Goal: Task Accomplishment & Management: Use online tool/utility

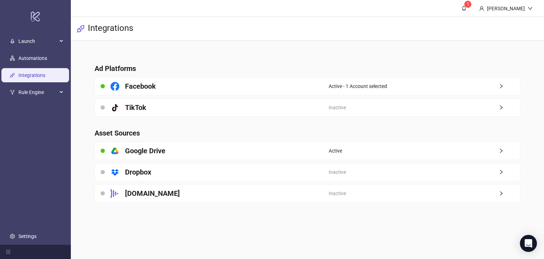
click at [27, 75] on link "Integrations" at bounding box center [31, 75] width 27 height 6
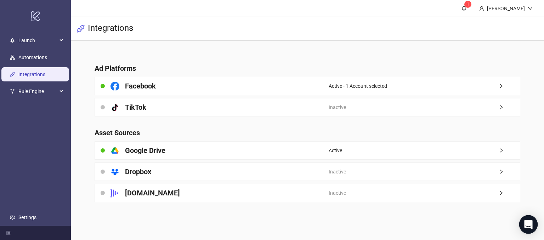
click at [531, 220] on icon "Open Intercom Messenger" at bounding box center [528, 224] width 9 height 9
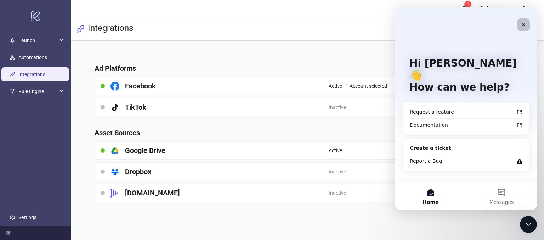
click at [525, 26] on icon "Close" at bounding box center [524, 25] width 6 height 6
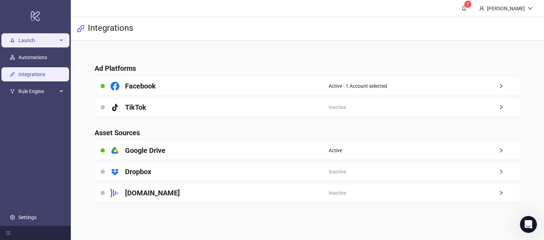
click at [36, 41] on span "Launch" at bounding box center [37, 41] width 39 height 14
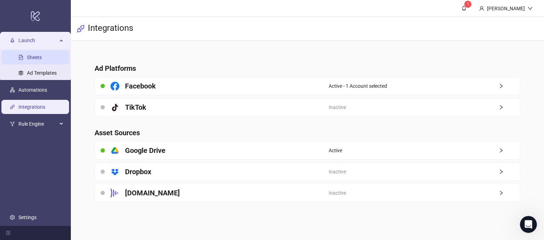
click at [37, 58] on link "Sheets" at bounding box center [34, 58] width 15 height 6
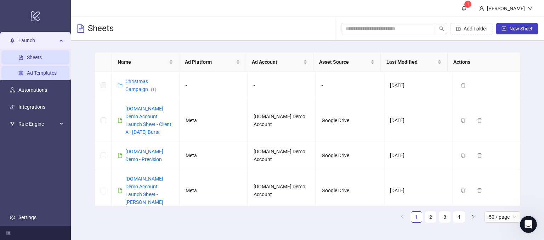
click at [39, 70] on link "Ad Templates" at bounding box center [42, 73] width 30 height 6
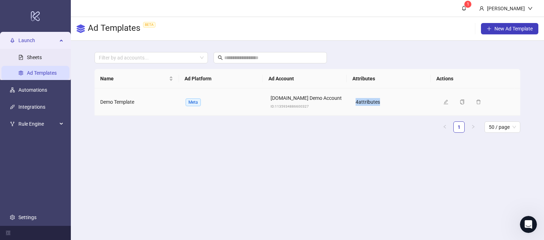
drag, startPoint x: 350, startPoint y: 102, endPoint x: 390, endPoint y: 116, distance: 41.9
click at [382, 102] on td "4 attribute s" at bounding box center [392, 102] width 85 height 27
click at [400, 140] on main "Filter by ad accounts... Name Ad Platform Ad Account Attributes Actions Demo Te…" at bounding box center [307, 95] width 437 height 109
click at [444, 100] on icon "edit" at bounding box center [446, 102] width 5 height 5
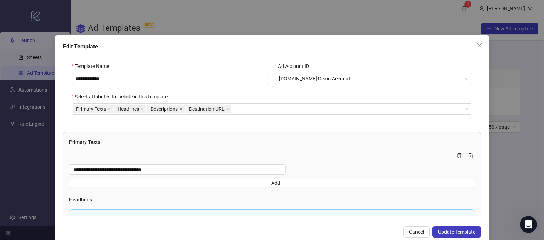
drag, startPoint x: 497, startPoint y: 26, endPoint x: 515, endPoint y: 25, distance: 17.7
click at [515, 25] on div "**********" at bounding box center [272, 120] width 544 height 240
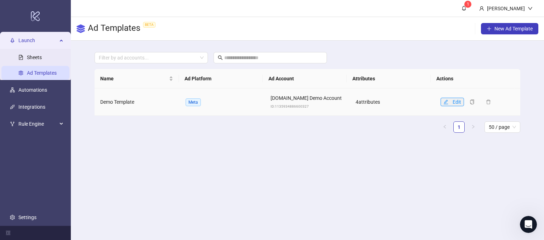
click at [444, 103] on button "Edit" at bounding box center [452, 102] width 23 height 9
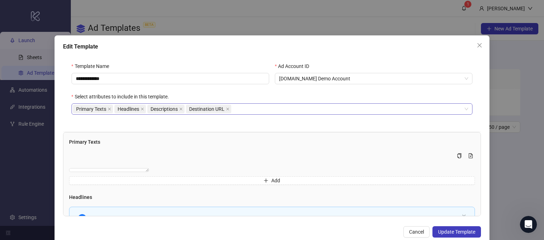
click at [237, 108] on div "Primary Texts Headlines Descriptions Destination URL" at bounding box center [268, 109] width 391 height 10
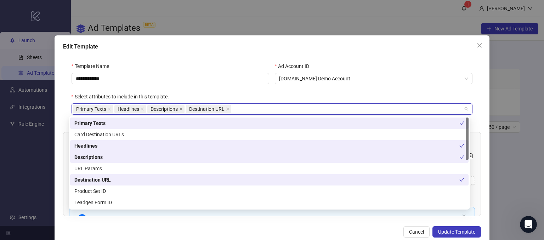
click at [245, 60] on div "**********" at bounding box center [272, 93] width 418 height 78
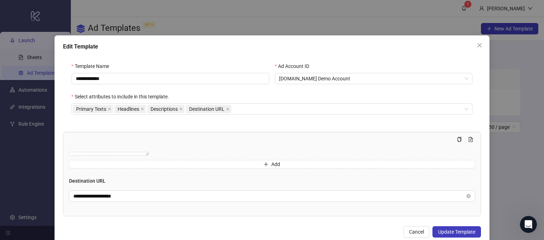
scroll to position [194, 0]
click at [415, 234] on button "Cancel" at bounding box center [416, 231] width 26 height 11
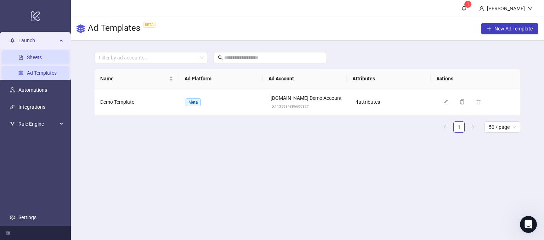
click at [42, 61] on link "Sheets" at bounding box center [34, 58] width 15 height 6
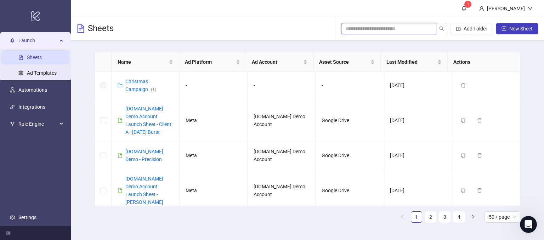
click at [356, 30] on input "search" at bounding box center [385, 29] width 81 height 8
click at [368, 44] on main "Name Ad Platform Ad Account Asset Source Last Modified Actions Christmas Campai…" at bounding box center [307, 140] width 437 height 199
click at [513, 27] on span "New Sheet" at bounding box center [520, 29] width 23 height 6
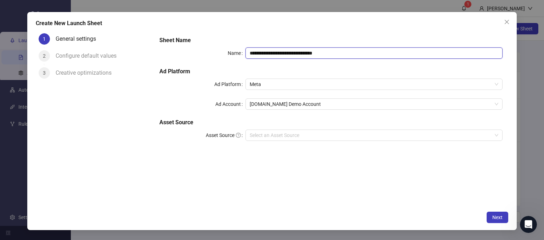
click at [343, 50] on input "**********" at bounding box center [374, 52] width 258 height 11
drag, startPoint x: 343, startPoint y: 49, endPoint x: 287, endPoint y: 50, distance: 56.0
click at [287, 50] on input "**********" at bounding box center [374, 52] width 258 height 11
click at [269, 83] on span "Meta" at bounding box center [374, 84] width 249 height 11
type input "**********"
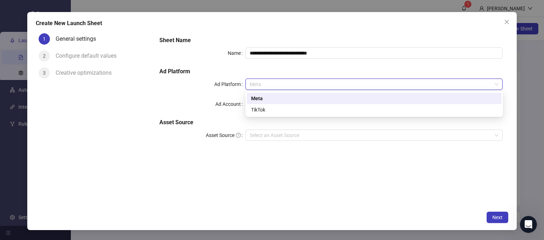
click at [256, 100] on div "Meta" at bounding box center [374, 99] width 246 height 8
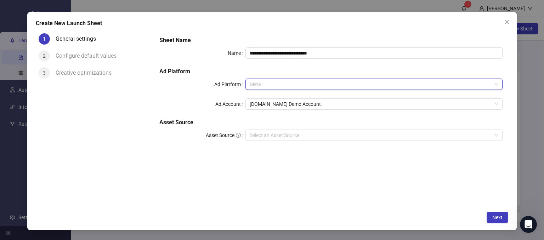
click at [268, 84] on span "Meta" at bounding box center [374, 84] width 249 height 11
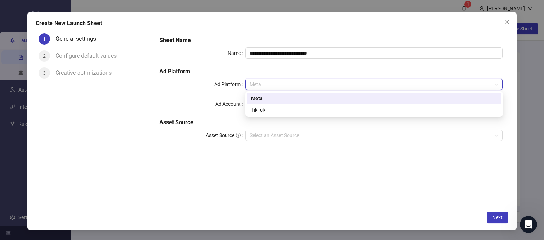
click at [258, 99] on div "Meta" at bounding box center [374, 99] width 246 height 8
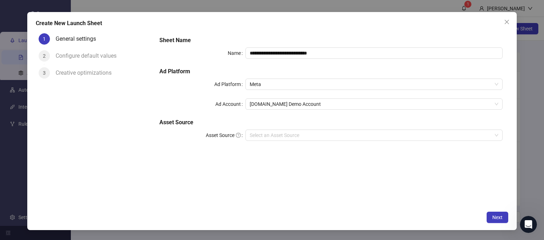
click at [191, 108] on div "Ad Account" at bounding box center [202, 103] width 86 height 11
click at [306, 103] on span "[DOMAIN_NAME] Demo Account" at bounding box center [374, 104] width 249 height 11
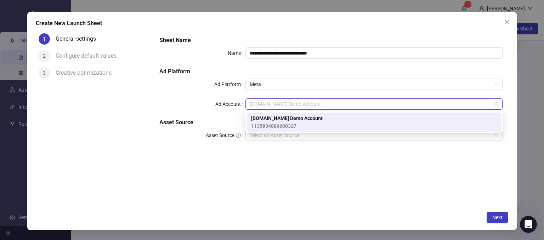
click at [276, 123] on span "1135934886600327" at bounding box center [287, 126] width 72 height 8
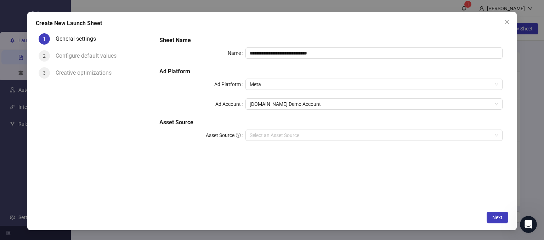
drag, startPoint x: 153, startPoint y: 151, endPoint x: 147, endPoint y: 151, distance: 5.7
click at [153, 150] on div "1 General settings 2 Configure default values 3 Creative optimizations" at bounding box center [95, 118] width 118 height 177
click at [260, 133] on input "Asset Source" at bounding box center [371, 135] width 243 height 11
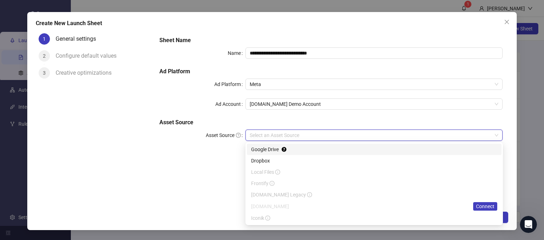
click at [260, 147] on div "Google Drive" at bounding box center [374, 150] width 246 height 8
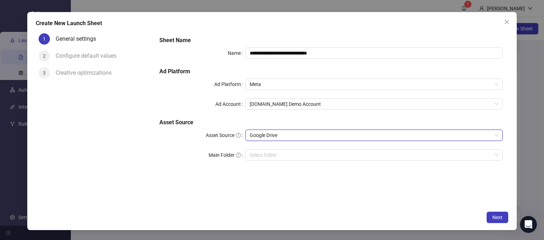
click at [153, 169] on div "1 General settings 2 Configure default values 3 Creative optimizations" at bounding box center [95, 118] width 118 height 177
click at [286, 134] on span "Google Drive" at bounding box center [374, 135] width 249 height 11
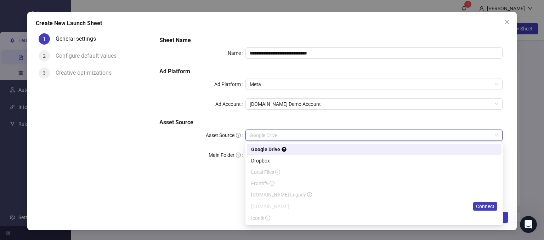
click at [261, 148] on div "Google Drive" at bounding box center [374, 150] width 246 height 8
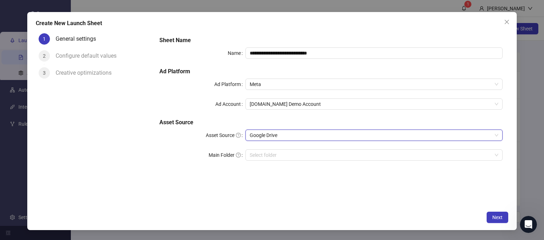
click at [168, 169] on div "**********" at bounding box center [331, 102] width 349 height 139
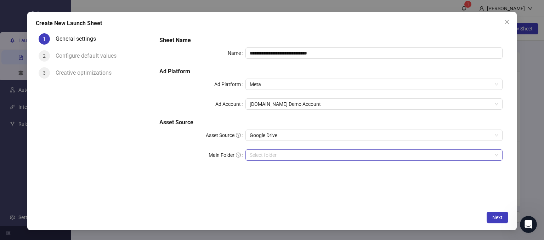
click at [260, 153] on input "Main Folder" at bounding box center [371, 155] width 243 height 11
click at [256, 156] on input "Main Folder" at bounding box center [371, 155] width 243 height 11
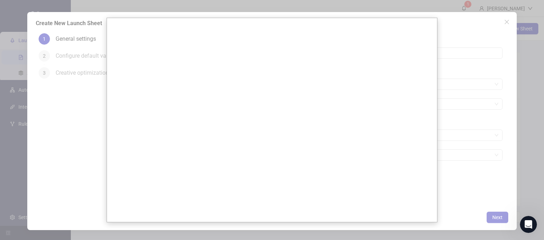
click at [473, 154] on div at bounding box center [272, 120] width 544 height 240
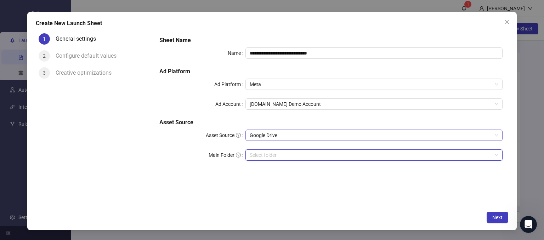
click at [269, 134] on span "Google Drive" at bounding box center [374, 135] width 249 height 11
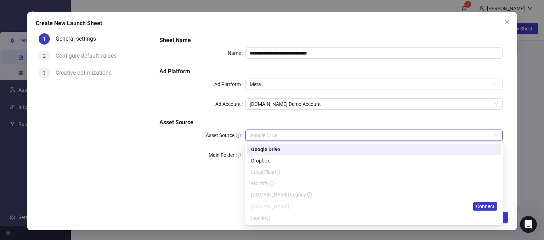
click at [259, 150] on div "Google Drive" at bounding box center [374, 150] width 246 height 8
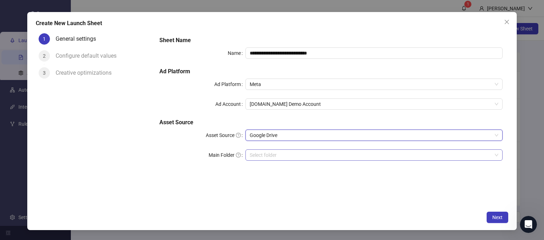
click at [261, 152] on input "Main Folder" at bounding box center [371, 155] width 243 height 11
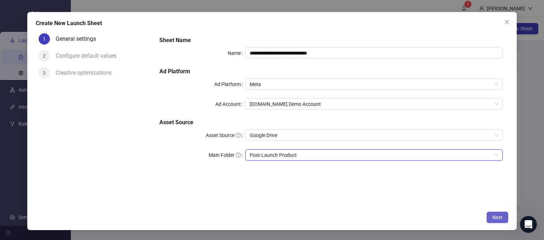
click at [501, 221] on button "Next" at bounding box center [498, 217] width 22 height 11
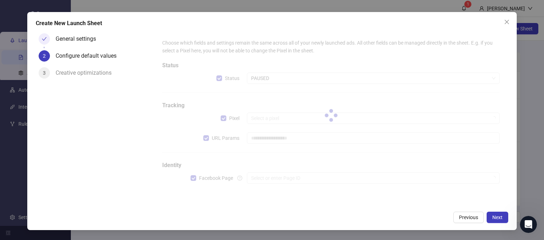
type input "**********"
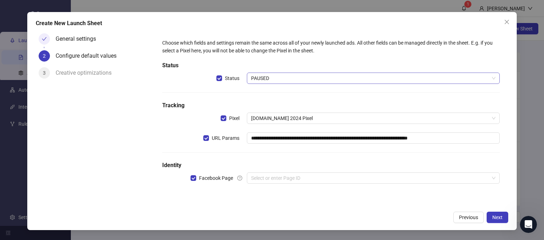
click at [259, 79] on span "PAUSED" at bounding box center [373, 78] width 245 height 11
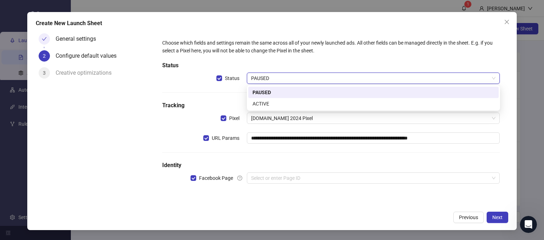
click at [259, 79] on span "PAUSED" at bounding box center [373, 78] width 245 height 11
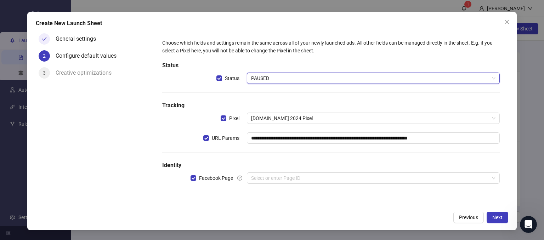
click at [217, 92] on div at bounding box center [331, 92] width 338 height 0
click at [260, 78] on span "PAUSED" at bounding box center [373, 78] width 245 height 11
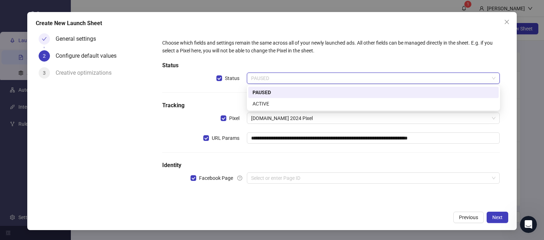
click at [260, 90] on div "PAUSED" at bounding box center [374, 93] width 242 height 8
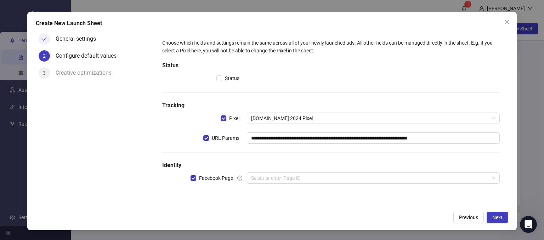
click at [168, 127] on div "**********" at bounding box center [330, 115] width 343 height 159
click at [261, 178] on input "search" at bounding box center [370, 178] width 238 height 11
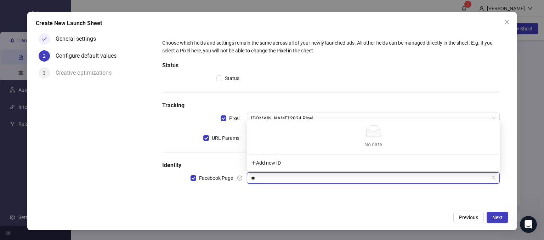
type input "*"
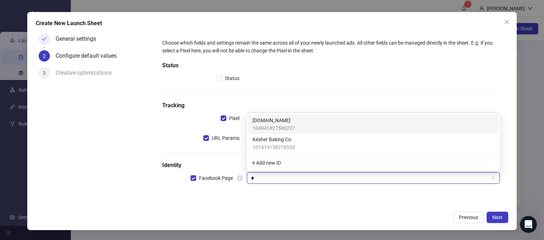
type input "**"
click at [285, 124] on span "104941827586227" at bounding box center [274, 128] width 43 height 8
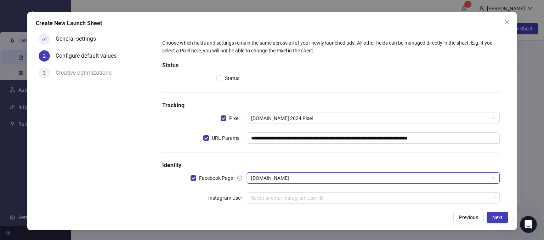
click at [128, 172] on div "General settings 2 Configure default values 3 Creative optimizations" at bounding box center [95, 118] width 118 height 177
click at [263, 200] on input "search" at bounding box center [370, 198] width 238 height 11
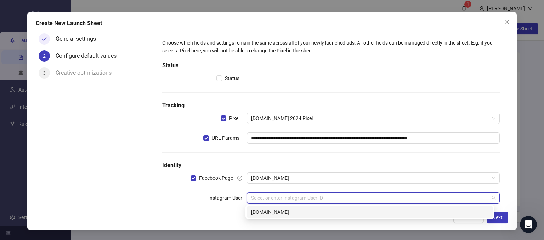
click at [262, 213] on div "[DOMAIN_NAME]" at bounding box center [370, 212] width 238 height 8
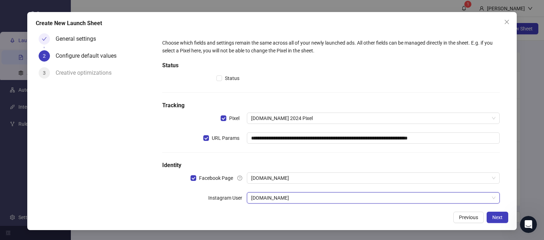
click at [173, 208] on div "**********" at bounding box center [272, 121] width 490 height 218
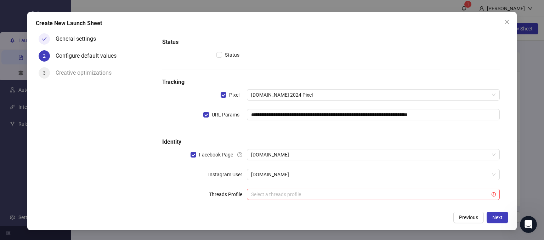
scroll to position [33, 0]
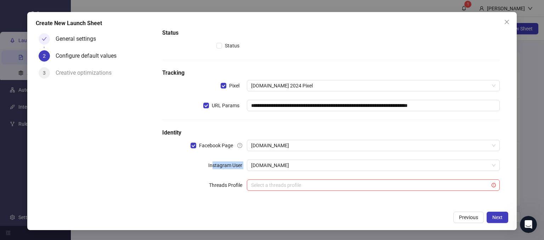
drag, startPoint x: 211, startPoint y: 166, endPoint x: 233, endPoint y: 171, distance: 22.8
click at [233, 171] on div "**********" at bounding box center [330, 103] width 343 height 199
click at [178, 163] on div "Instagram User" at bounding box center [204, 165] width 84 height 11
click at [493, 215] on span "Next" at bounding box center [497, 218] width 10 height 6
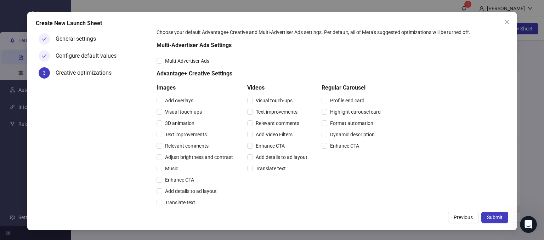
scroll to position [0, 0]
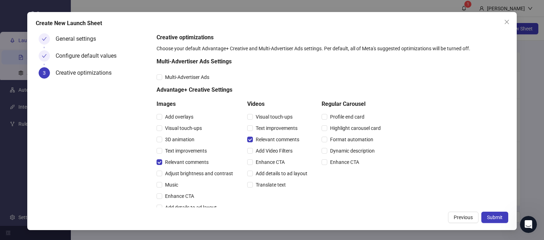
click at [320, 68] on div "Multi-Advertiser Ads Settings" at bounding box center [270, 62] width 227 height 11
click at [496, 215] on span "Submit" at bounding box center [495, 218] width 16 height 6
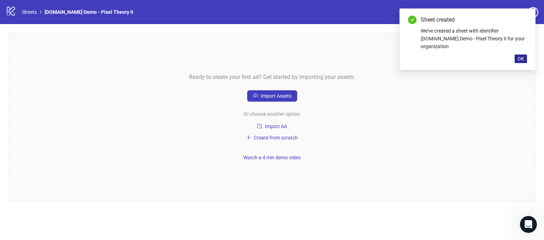
click at [522, 56] on span "OK" at bounding box center [521, 59] width 7 height 6
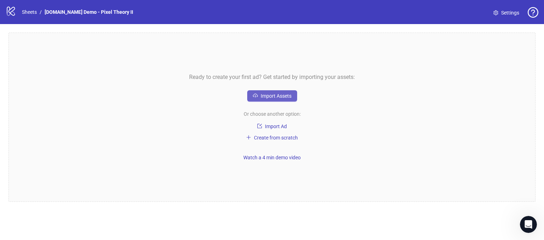
click at [273, 96] on span "Import Assets" at bounding box center [276, 96] width 31 height 6
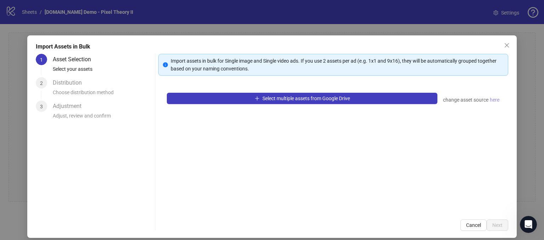
click at [492, 101] on span "here" at bounding box center [495, 100] width 10 height 8
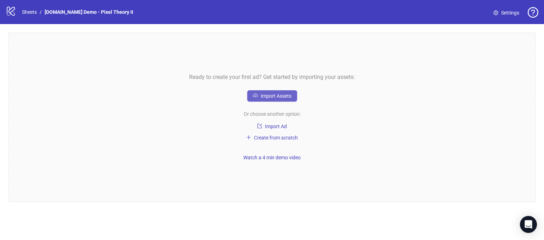
click at [275, 95] on span "Import Assets" at bounding box center [276, 96] width 31 height 6
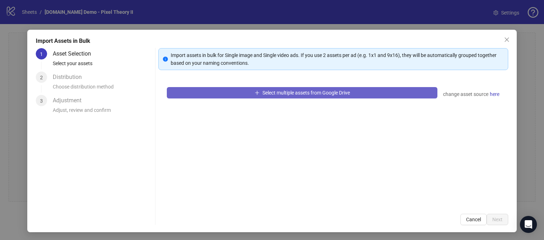
scroll to position [6, 0]
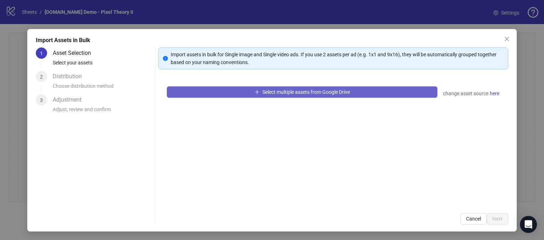
click at [255, 93] on icon "plus" at bounding box center [257, 92] width 5 height 5
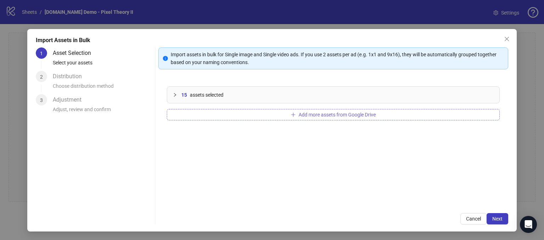
click at [327, 112] on span "Add more assets from Google Drive" at bounding box center [337, 115] width 77 height 6
drag, startPoint x: 284, startPoint y: 170, endPoint x: 225, endPoint y: 121, distance: 77.5
click at [284, 170] on div "22 assets selected Add more assets from Google Drive" at bounding box center [333, 141] width 350 height 127
click at [497, 219] on span "Next" at bounding box center [497, 219] width 10 height 6
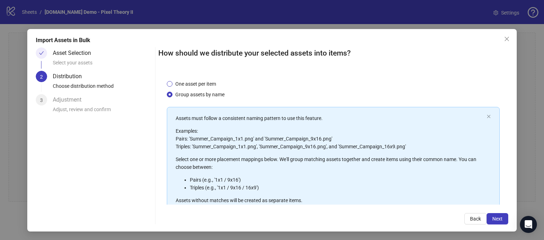
click at [173, 84] on span "One asset per item" at bounding box center [196, 84] width 46 height 8
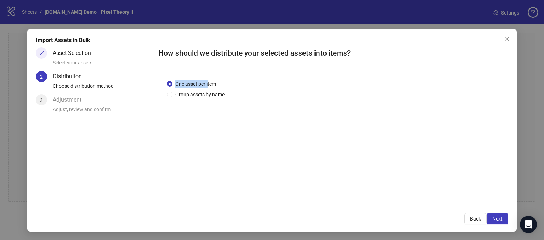
drag, startPoint x: 173, startPoint y: 84, endPoint x: 232, endPoint y: 82, distance: 58.5
click at [210, 86] on span "One asset per item" at bounding box center [196, 84] width 46 height 8
click at [243, 80] on div "One asset per item Group assets by name" at bounding box center [333, 89] width 333 height 18
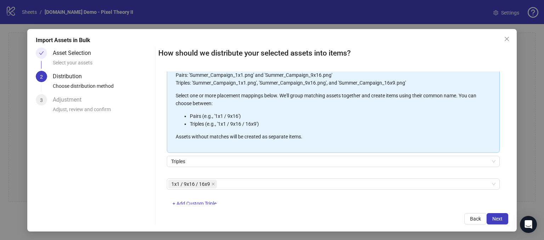
scroll to position [71, 0]
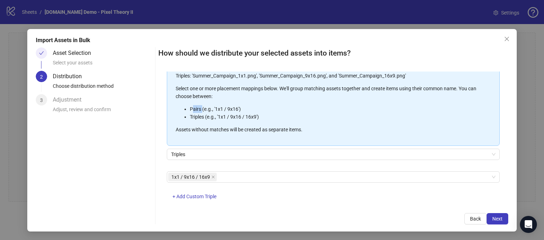
drag, startPoint x: 190, startPoint y: 106, endPoint x: 201, endPoint y: 112, distance: 12.5
click at [201, 112] on li "Pairs (e.g., '1x1 / 9x16')" at bounding box center [337, 109] width 294 height 8
click at [264, 115] on li "Triples (e.g., '1x1 / 9x16 / 16x9')" at bounding box center [337, 117] width 294 height 8
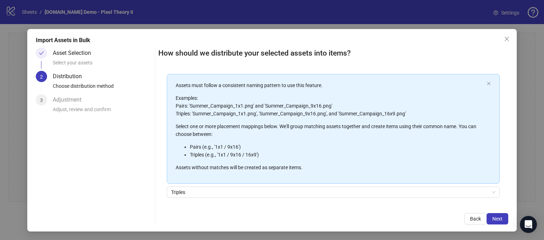
scroll to position [28, 0]
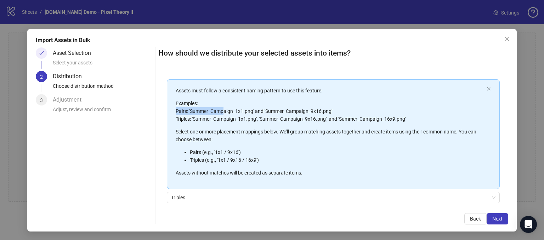
drag, startPoint x: 174, startPoint y: 109, endPoint x: 224, endPoint y: 108, distance: 49.3
click at [224, 108] on p "Examples: Pairs: 'Summer_Campaign_1x1.png' and 'Summer_Campaign_9x16.png' Tripl…" at bounding box center [330, 111] width 308 height 23
click at [221, 108] on p "Examples: Pairs: 'Summer_Campaign_1x1.png' and 'Summer_Campaign_9x16.png' Tripl…" at bounding box center [330, 111] width 308 height 23
drag, startPoint x: 232, startPoint y: 110, endPoint x: 245, endPoint y: 111, distance: 12.4
click at [245, 111] on p "Examples: Pairs: 'Summer_Campaign_1x1.png' and 'Summer_Campaign_9x16.png' Tripl…" at bounding box center [330, 111] width 308 height 23
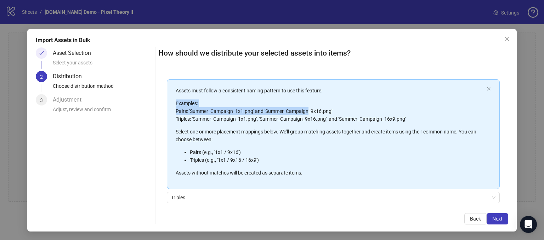
drag, startPoint x: 307, startPoint y: 108, endPoint x: 324, endPoint y: 107, distance: 17.1
click at [324, 107] on p "Examples: Pairs: 'Summer_Campaign_1x1.png' and 'Summer_Campaign_9x16.png' Tripl…" at bounding box center [330, 111] width 308 height 23
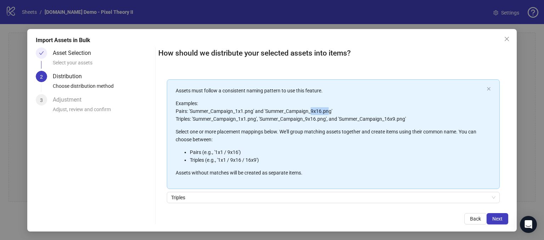
drag, startPoint x: 326, startPoint y: 108, endPoint x: 309, endPoint y: 112, distance: 17.6
click at [309, 112] on p "Examples: Pairs: 'Summer_Campaign_1x1.png' and 'Summer_Campaign_9x16.png' Tripl…" at bounding box center [330, 111] width 308 height 23
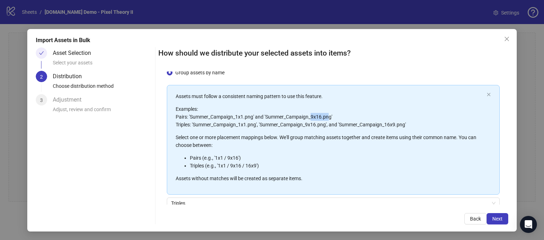
scroll to position [11, 0]
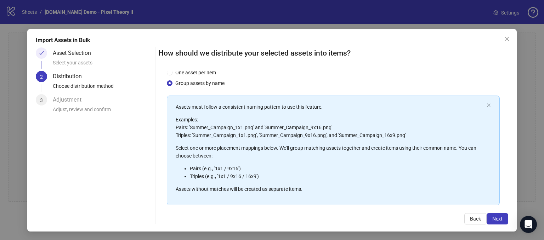
click at [278, 140] on div "Assets must follow a consistent naming pattern to use this feature. Examples: P…" at bounding box center [330, 148] width 308 height 90
drag, startPoint x: 195, startPoint y: 126, endPoint x: 220, endPoint y: 127, distance: 24.8
click at [220, 127] on p "Examples: Pairs: 'Summer_Campaign_1x1.png' and 'Summer_Campaign_9x16.png' Tripl…" at bounding box center [330, 127] width 308 height 23
drag, startPoint x: 261, startPoint y: 129, endPoint x: 234, endPoint y: 129, distance: 27.3
click at [290, 128] on p "Examples: Pairs: 'Summer_Campaign_1x1.png' and 'Summer_Campaign_9x16.png' Tripl…" at bounding box center [330, 127] width 308 height 23
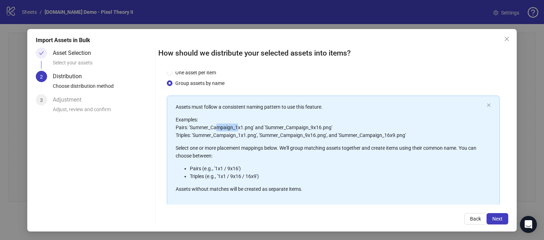
drag, startPoint x: 215, startPoint y: 127, endPoint x: 237, endPoint y: 126, distance: 22.3
click at [237, 126] on p "Examples: Pairs: 'Summer_Campaign_1x1.png' and 'Summer_Campaign_9x16.png' Tripl…" at bounding box center [330, 127] width 308 height 23
drag, startPoint x: 312, startPoint y: 129, endPoint x: 326, endPoint y: 123, distance: 15.1
click at [326, 123] on p "Examples: Pairs: 'Summer_Campaign_1x1.png' and 'Summer_Campaign_9x16.png' Tripl…" at bounding box center [330, 127] width 308 height 23
click at [316, 145] on p "Select one or more placement mappings below. We'll group matching assets togeth…" at bounding box center [330, 152] width 308 height 16
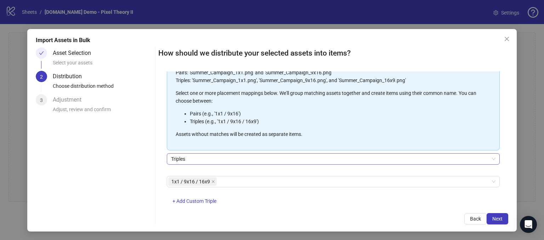
scroll to position [82, 0]
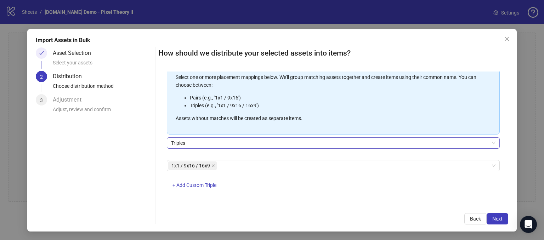
click at [187, 142] on span "Triples" at bounding box center [333, 143] width 324 height 11
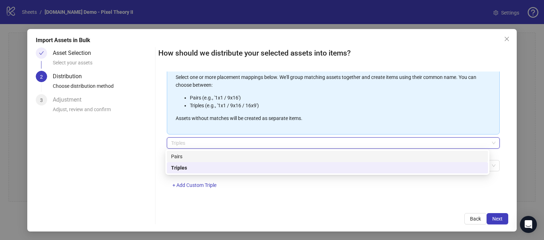
click at [176, 158] on div "Pairs" at bounding box center [327, 157] width 313 height 8
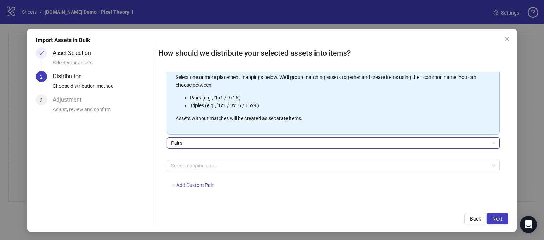
click at [136, 149] on div "Asset Selection Select your assets 2 Distribution Choose distribution method 3 …" at bounding box center [94, 135] width 117 height 177
click at [184, 165] on div at bounding box center [329, 166] width 323 height 10
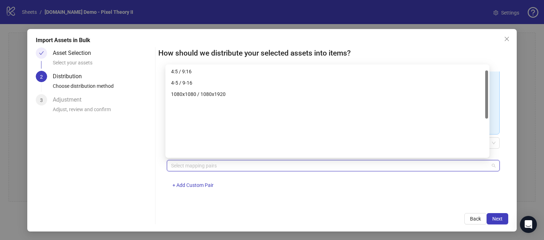
scroll to position [9, 0]
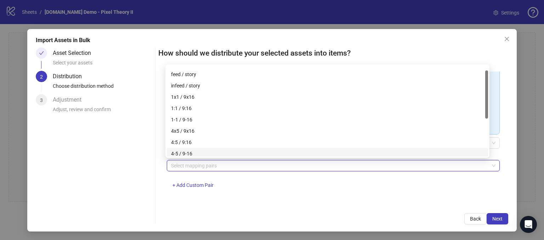
click at [194, 202] on div "One asset per item Group assets by name Assets must follow a consistent naming …" at bounding box center [333, 139] width 350 height 134
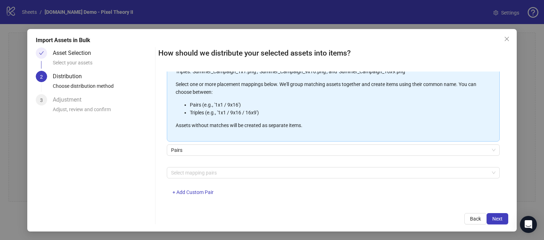
scroll to position [82, 0]
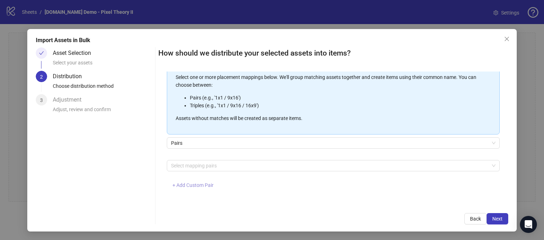
click at [194, 182] on span "+ Add Custom Pair" at bounding box center [193, 185] width 41 height 6
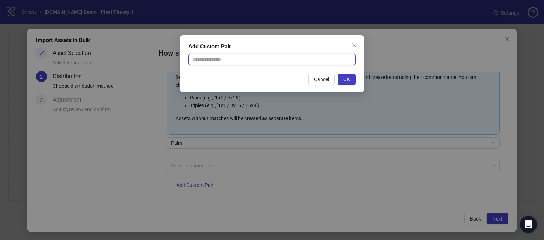
click at [201, 61] on input "text" at bounding box center [271, 59] width 167 height 11
type input "********"
click at [315, 82] on button "Cancel" at bounding box center [322, 79] width 26 height 11
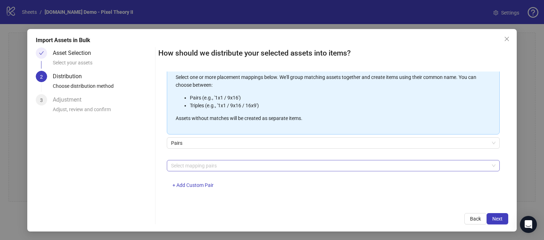
click at [180, 165] on div at bounding box center [329, 166] width 323 height 10
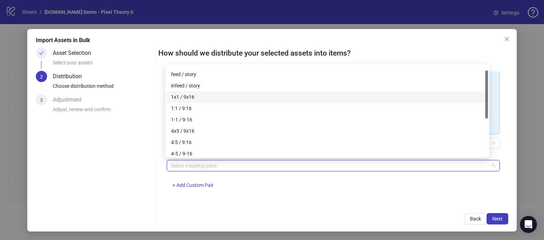
click at [183, 100] on div "1x1 / 9x16" at bounding box center [327, 97] width 313 height 8
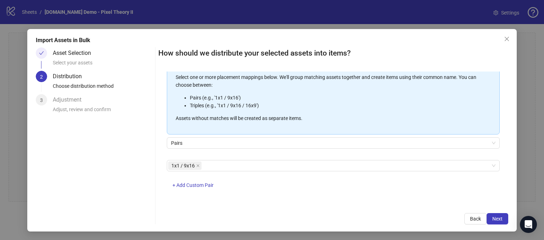
click at [163, 203] on div "One asset per item Group assets by name Assets must follow a consistent naming …" at bounding box center [333, 139] width 350 height 134
click at [492, 220] on span "Next" at bounding box center [497, 219] width 10 height 6
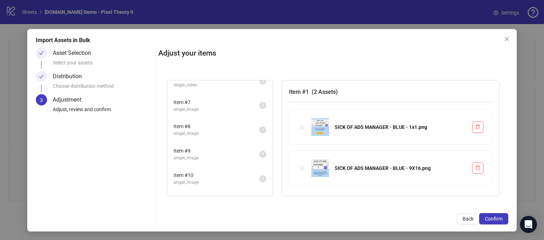
scroll to position [142, 0]
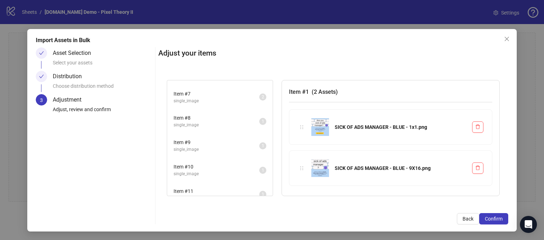
click at [207, 118] on span "Item # 8" at bounding box center [217, 118] width 86 height 8
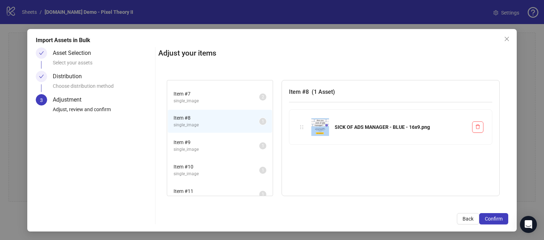
click at [207, 151] on li "Item # 9 single_image 1" at bounding box center [220, 145] width 104 height 23
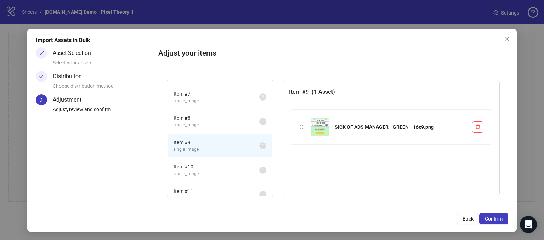
scroll to position [0, 0]
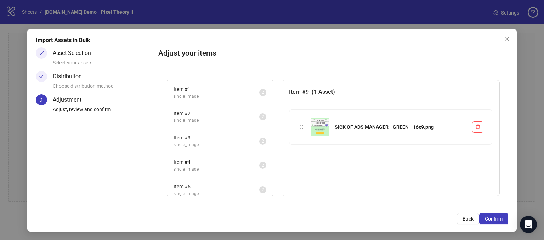
click at [205, 146] on span "single_image" at bounding box center [217, 145] width 86 height 7
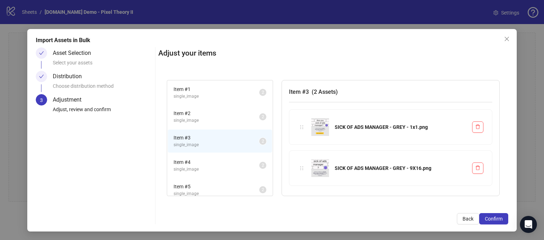
click at [201, 119] on span "single_image" at bounding box center [217, 120] width 86 height 7
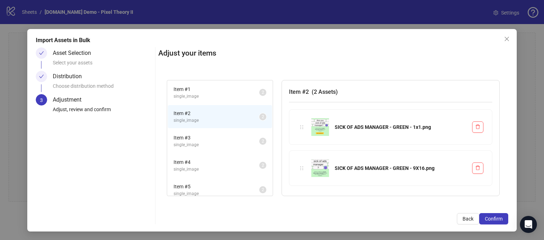
click at [201, 98] on span "single_image" at bounding box center [217, 96] width 86 height 7
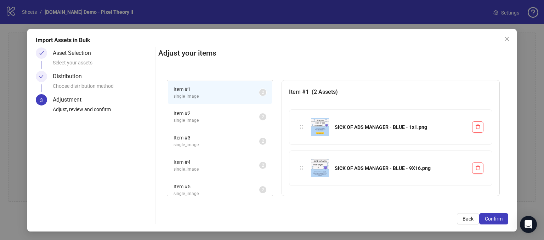
click at [202, 138] on span "Item # 3" at bounding box center [217, 138] width 86 height 8
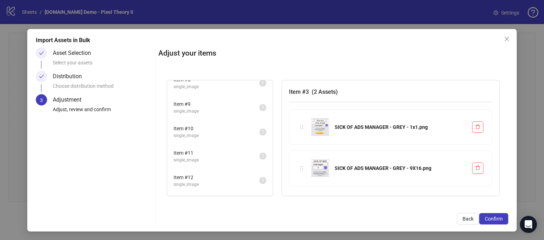
scroll to position [213, 0]
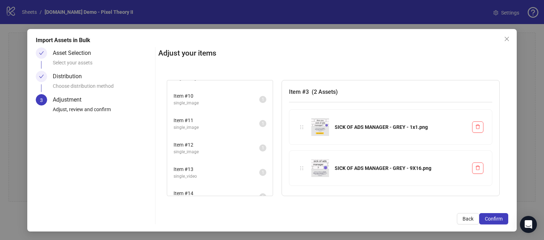
click at [199, 137] on li "Item # 12 single_image 1" at bounding box center [220, 148] width 104 height 23
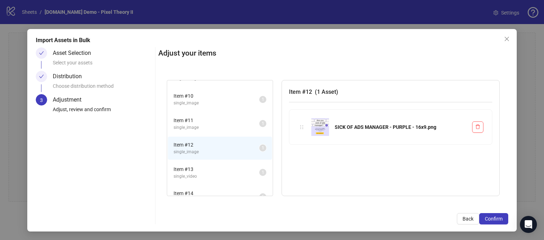
click at [205, 160] on div "Item # 13 single_video 1" at bounding box center [220, 172] width 106 height 24
click at [204, 179] on li "Item # 13 single_video 1" at bounding box center [220, 172] width 104 height 23
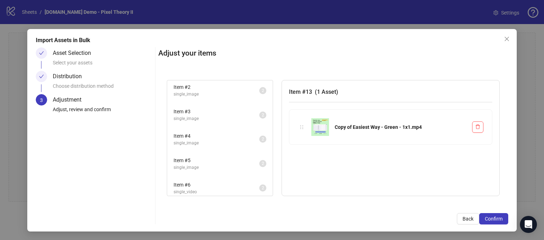
scroll to position [0, 0]
click at [205, 93] on span "single_image" at bounding box center [217, 96] width 86 height 7
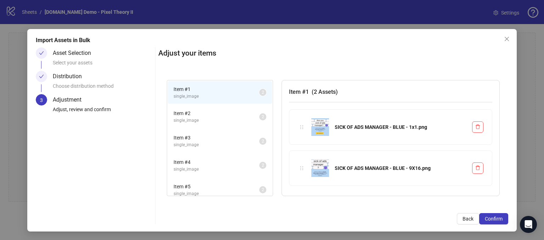
click at [372, 49] on h2 "Adjust your items" at bounding box center [333, 53] width 350 height 12
click at [493, 219] on span "Confirm" at bounding box center [494, 219] width 18 height 6
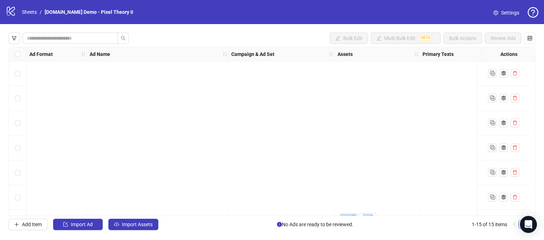
scroll to position [220, 0]
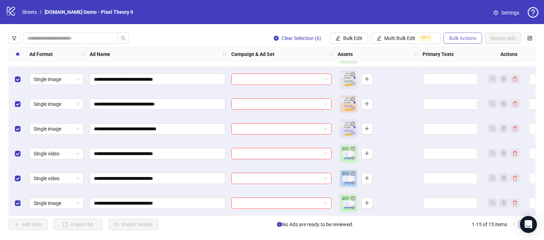
click at [458, 40] on span "Bulk Actions" at bounding box center [462, 38] width 27 height 6
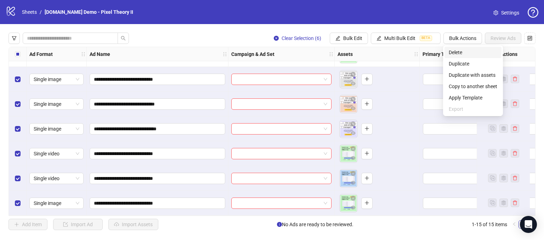
click at [451, 55] on span "Delete" at bounding box center [473, 53] width 49 height 8
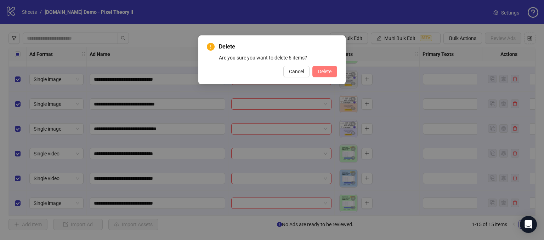
click at [322, 72] on span "Delete" at bounding box center [324, 72] width 13 height 6
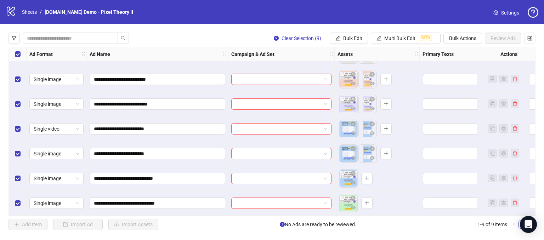
scroll to position [71, 0]
click at [386, 78] on icon "plus" at bounding box center [386, 79] width 5 height 5
click at [13, 53] on div "Select all rows" at bounding box center [18, 54] width 18 height 14
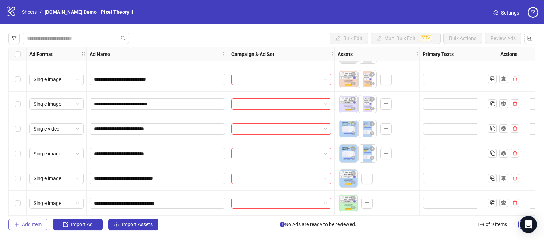
click at [26, 226] on span "Add Item" at bounding box center [32, 225] width 20 height 6
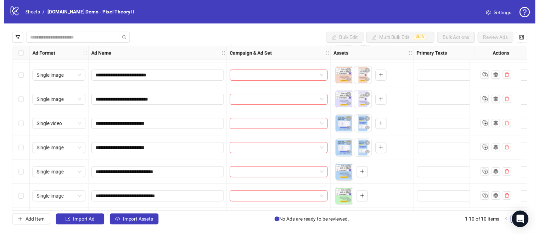
scroll to position [96, 0]
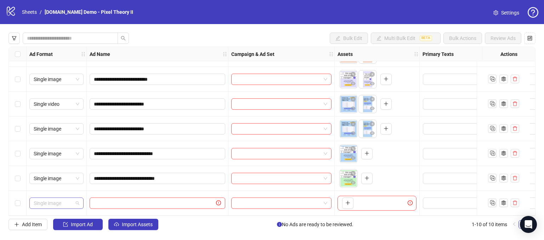
click at [70, 199] on span "Single image" at bounding box center [57, 203] width 46 height 11
click at [55, 199] on span "Single image" at bounding box center [57, 203] width 46 height 11
click at [350, 200] on icon "plus" at bounding box center [347, 202] width 5 height 5
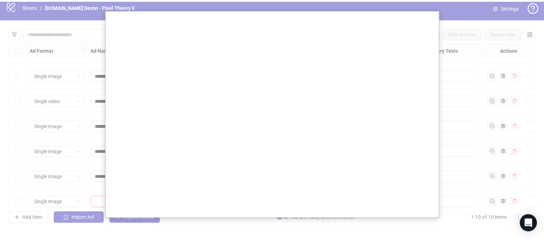
scroll to position [0, 0]
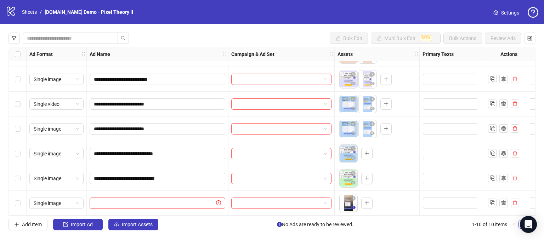
click at [352, 205] on icon "eye" at bounding box center [353, 207] width 5 height 5
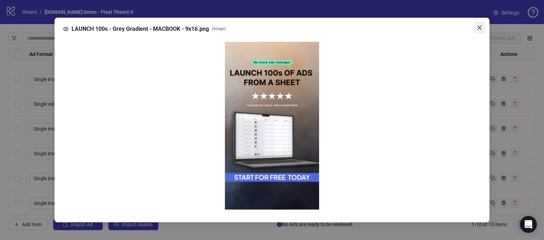
click at [479, 27] on icon "close" at bounding box center [479, 28] width 4 height 4
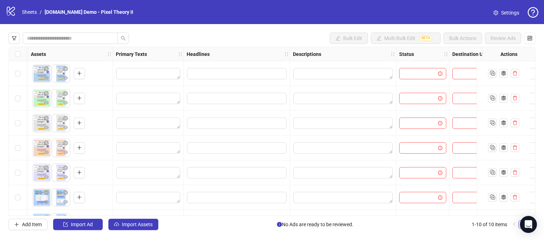
scroll to position [0, 312]
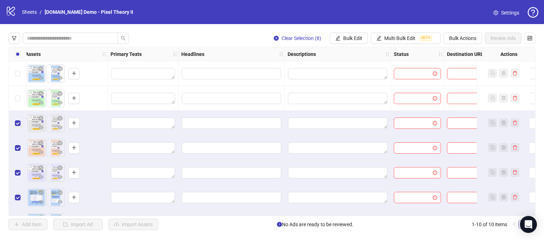
click at [17, 57] on label "Select all rows" at bounding box center [18, 54] width 6 height 8
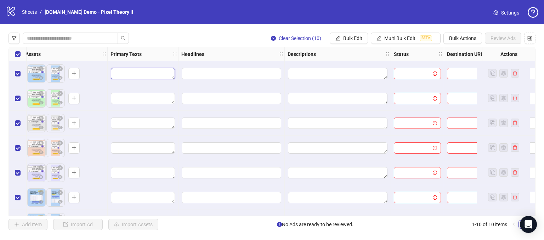
click at [143, 77] on textarea "Edit values" at bounding box center [143, 73] width 64 height 11
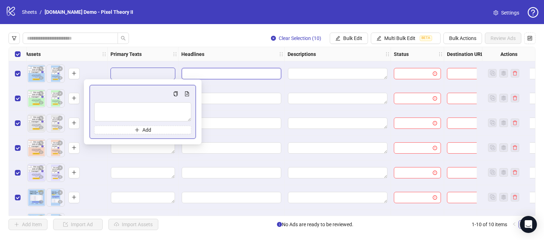
click at [194, 72] on input "Edit values" at bounding box center [232, 73] width 100 height 11
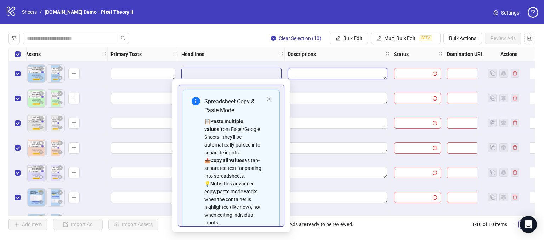
click at [306, 68] on textarea "Edit values" at bounding box center [338, 73] width 100 height 11
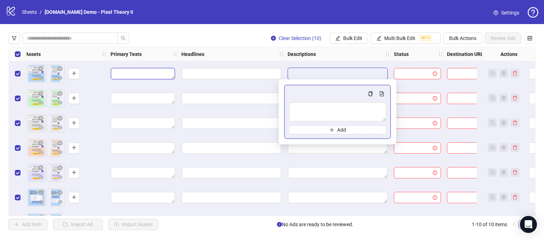
click at [138, 73] on textarea "Edit values" at bounding box center [143, 73] width 64 height 11
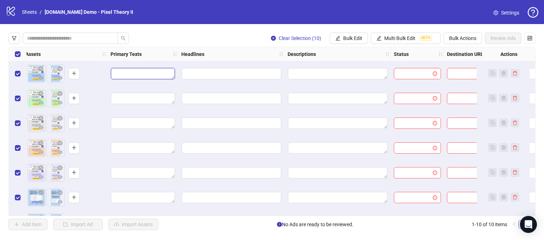
click at [142, 78] on textarea "Edit values" at bounding box center [143, 73] width 64 height 11
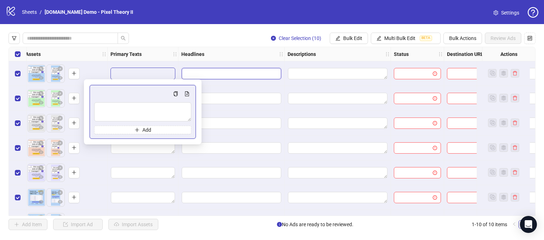
click at [219, 72] on input "Edit values" at bounding box center [232, 73] width 100 height 11
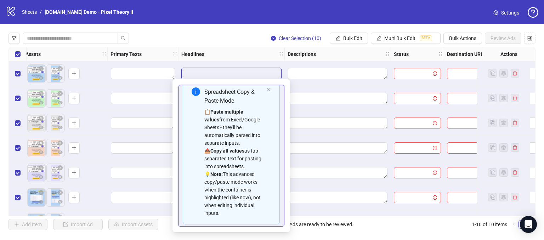
scroll to position [0, 0]
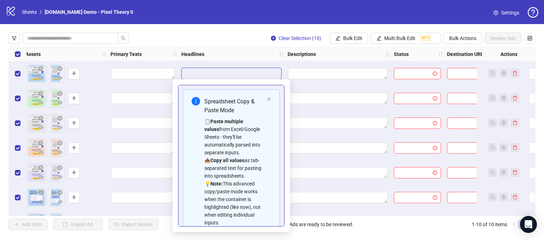
click at [234, 52] on div "Headlines" at bounding box center [232, 54] width 106 height 14
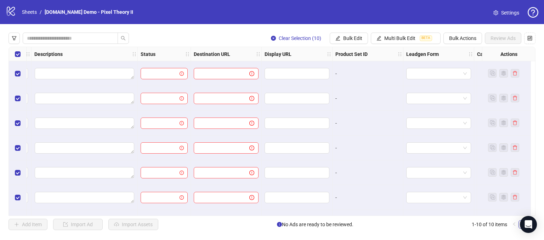
scroll to position [0, 619]
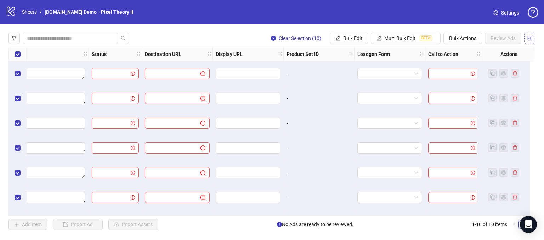
click at [532, 40] on icon "control" at bounding box center [529, 38] width 5 height 5
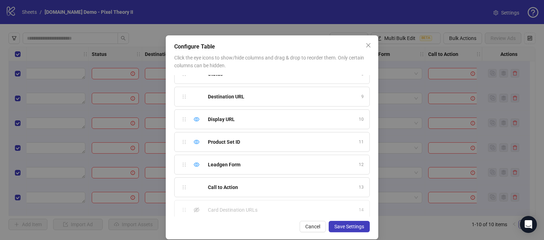
scroll to position [169, 0]
click at [196, 118] on icon "eye" at bounding box center [197, 121] width 6 height 6
click at [194, 142] on icon "eye" at bounding box center [197, 143] width 6 height 6
click at [194, 166] on icon "eye" at bounding box center [197, 166] width 6 height 4
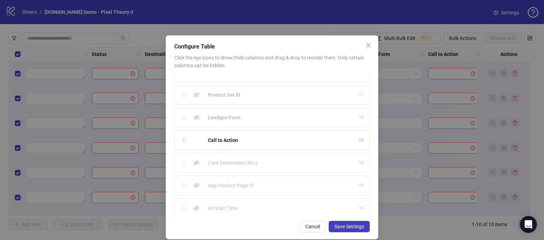
scroll to position [241, 0]
drag, startPoint x: 239, startPoint y: 182, endPoint x: 206, endPoint y: 187, distance: 33.4
click at [206, 187] on div "Ad Start Time 16" at bounding box center [272, 184] width 196 height 20
click at [245, 180] on div "Ad Start Time" at bounding box center [281, 184] width 147 height 8
click at [346, 227] on span "Save Settings" at bounding box center [349, 227] width 30 height 6
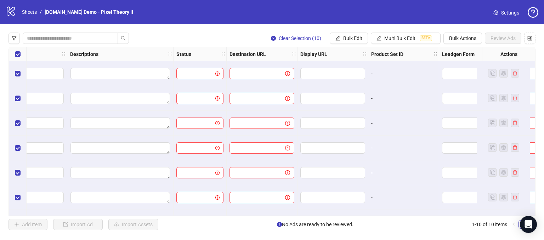
scroll to position [0, 619]
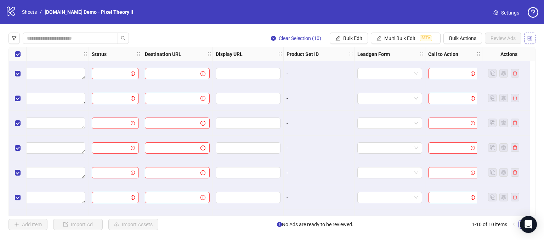
click at [528, 40] on icon "control" at bounding box center [529, 38] width 5 height 5
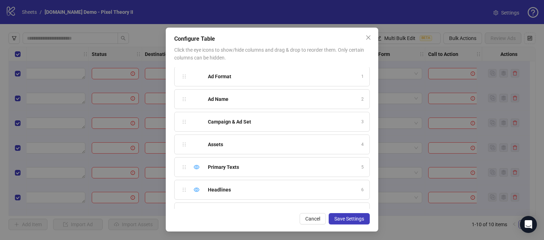
scroll to position [0, 0]
click at [340, 214] on button "Save Settings" at bounding box center [349, 218] width 41 height 11
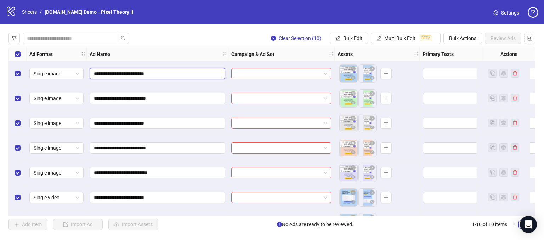
click at [189, 73] on input "**********" at bounding box center [157, 74] width 126 height 8
type input "**********"
click at [358, 38] on span "Bulk Edit" at bounding box center [352, 38] width 19 height 6
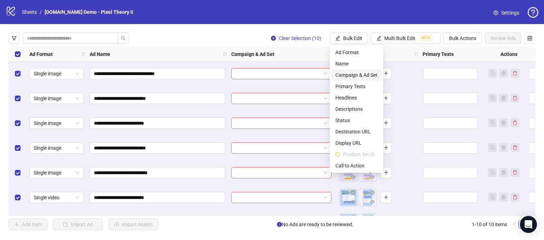
click at [347, 75] on span "Campaign & Ad Set" at bounding box center [356, 75] width 42 height 8
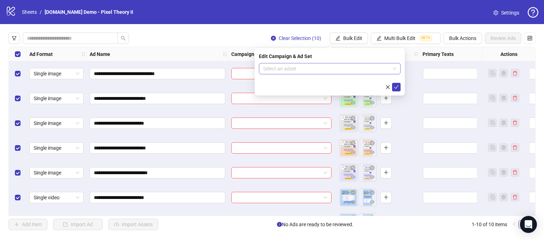
click at [285, 71] on input "search" at bounding box center [326, 68] width 127 height 11
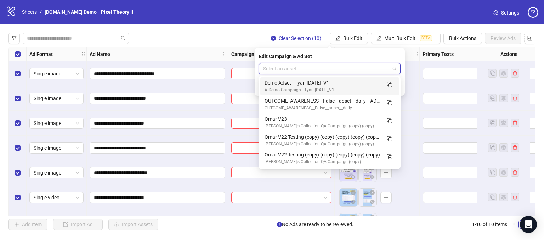
click at [226, 33] on div "Clear Selection (10) Bulk Edit Multi Bulk Edit BETA Bulk Actions Review Ads" at bounding box center [272, 38] width 527 height 11
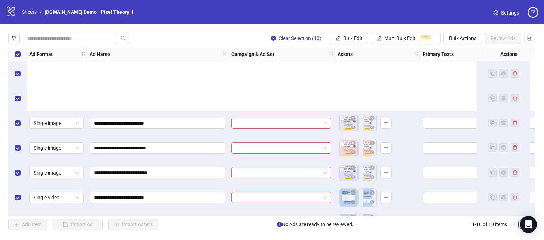
scroll to position [96, 0]
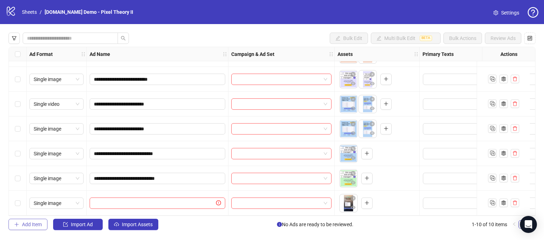
click at [34, 223] on span "Add Item" at bounding box center [32, 225] width 20 height 6
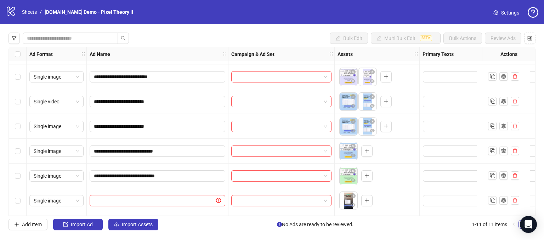
scroll to position [121, 0]
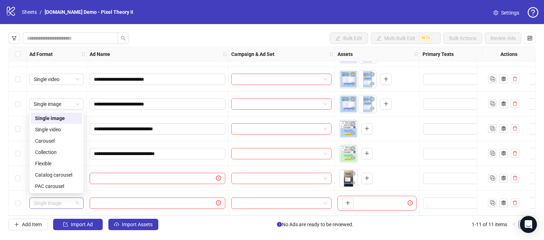
click at [68, 204] on span "Single image" at bounding box center [57, 203] width 46 height 11
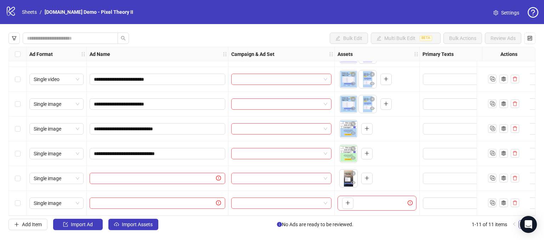
click at [201, 232] on div "**********" at bounding box center [272, 131] width 544 height 215
click at [69, 202] on span "Single image" at bounding box center [57, 203] width 46 height 11
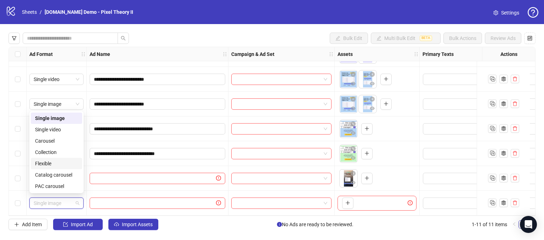
click at [174, 36] on div "Bulk Edit Multi Bulk Edit BETA Bulk Actions Review Ads" at bounding box center [272, 38] width 527 height 11
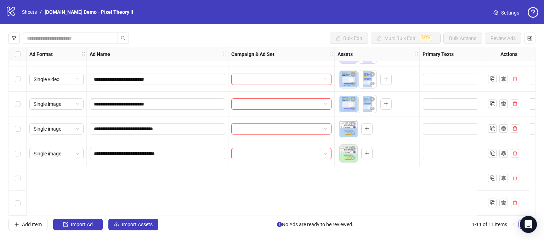
scroll to position [0, 0]
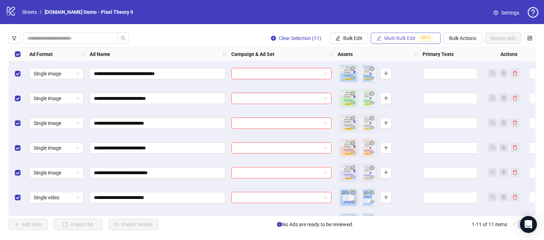
click at [404, 38] on span "Multi Bulk Edit" at bounding box center [399, 38] width 31 height 6
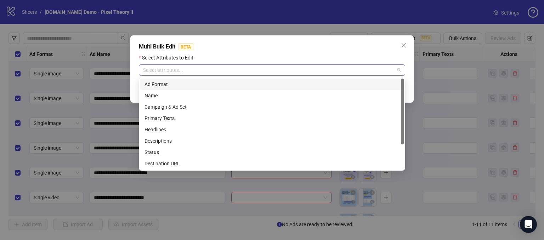
click at [179, 69] on div at bounding box center [268, 70] width 256 height 10
click at [374, 47] on div "Multi Bulk Edit BETA" at bounding box center [272, 47] width 266 height 9
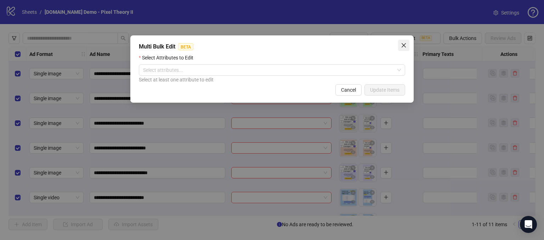
click at [406, 46] on icon "close" at bounding box center [404, 46] width 6 height 6
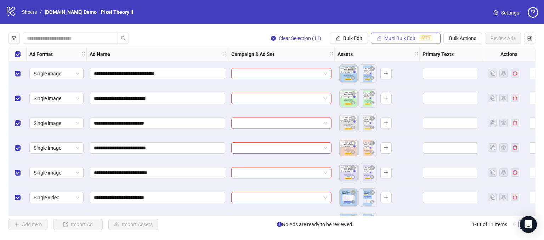
click at [403, 36] on span "Multi Bulk Edit" at bounding box center [399, 38] width 31 height 6
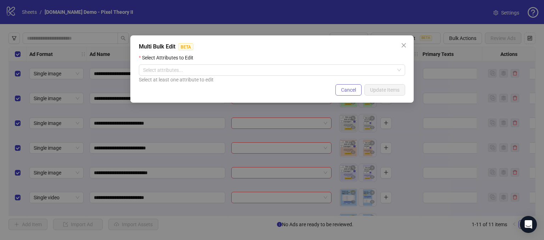
click at [347, 85] on button "Cancel" at bounding box center [348, 89] width 26 height 11
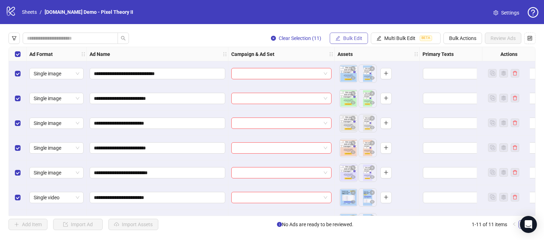
click at [349, 40] on span "Bulk Edit" at bounding box center [352, 38] width 19 height 6
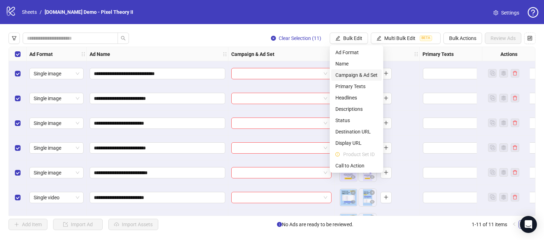
click at [354, 77] on span "Campaign & Ad Set" at bounding box center [356, 75] width 42 height 8
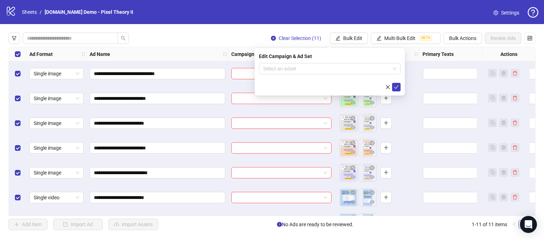
click at [217, 40] on div "Clear Selection (11) Bulk Edit Multi Bulk Edit BETA Bulk Actions Review Ads" at bounding box center [272, 38] width 527 height 11
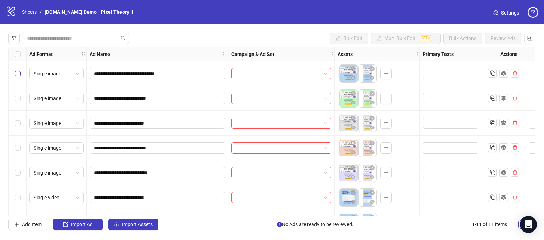
click at [16, 70] on label "Select row 1" at bounding box center [18, 74] width 6 height 8
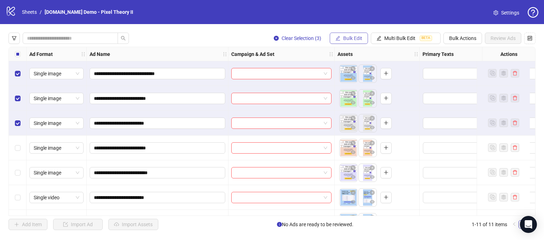
click at [355, 37] on span "Bulk Edit" at bounding box center [352, 38] width 19 height 6
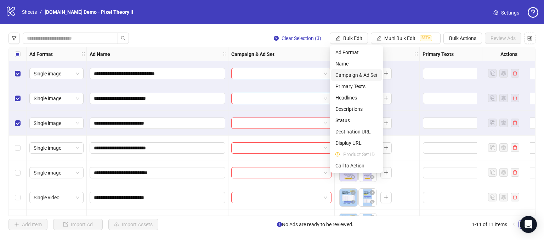
click at [347, 77] on span "Campaign & Ad Set" at bounding box center [356, 75] width 42 height 8
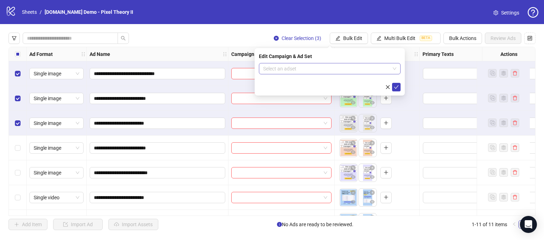
click at [286, 68] on input "search" at bounding box center [326, 68] width 127 height 11
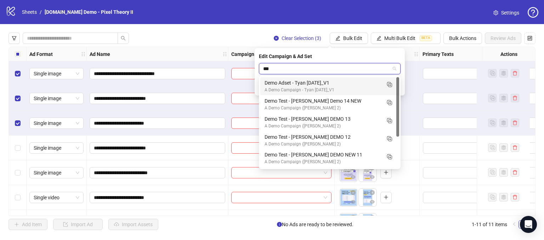
type input "****"
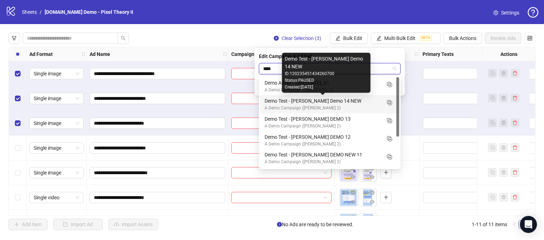
click at [316, 104] on div "Demo Test - [PERSON_NAME] Demo 14 NEW" at bounding box center [323, 101] width 116 height 8
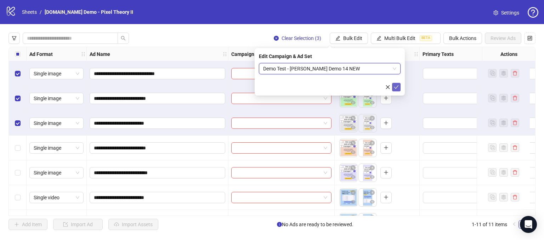
click at [398, 90] on button "submit" at bounding box center [396, 87] width 9 height 9
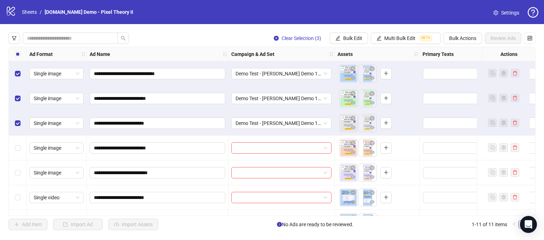
drag, startPoint x: 239, startPoint y: 213, endPoint x: 313, endPoint y: 211, distance: 73.7
click at [313, 211] on div "**********" at bounding box center [272, 131] width 527 height 169
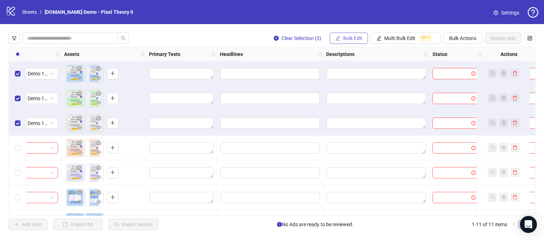
click at [350, 36] on span "Bulk Edit" at bounding box center [352, 38] width 19 height 6
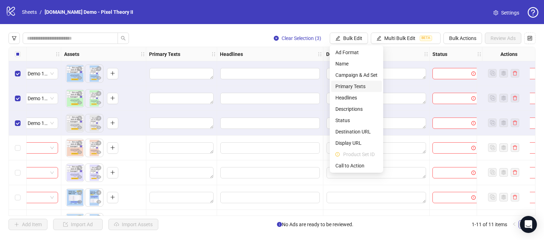
click at [341, 89] on span "Primary Texts" at bounding box center [356, 87] width 42 height 8
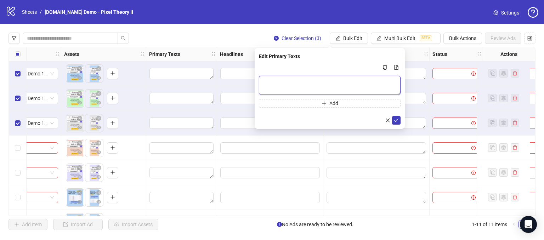
click at [282, 82] on textarea "Multi-text input container - paste or copy values" at bounding box center [330, 85] width 142 height 19
type textarea "**********"
click at [397, 120] on icon "check" at bounding box center [396, 120] width 5 height 4
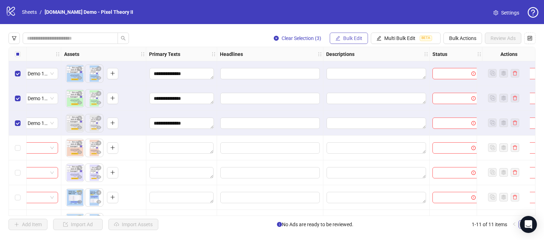
click at [343, 38] on span "Bulk Edit" at bounding box center [352, 38] width 19 height 6
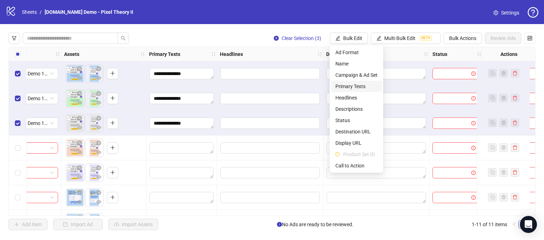
click at [340, 86] on span "Primary Texts" at bounding box center [356, 87] width 42 height 8
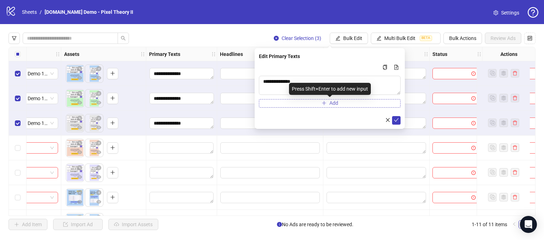
click at [331, 102] on span "Add" at bounding box center [333, 103] width 9 height 6
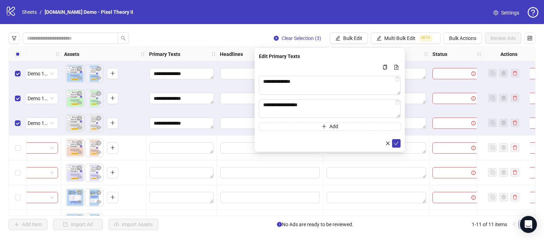
type textarea "**********"
click at [401, 142] on div "**********" at bounding box center [330, 100] width 150 height 104
click at [398, 143] on icon "check" at bounding box center [396, 143] width 5 height 5
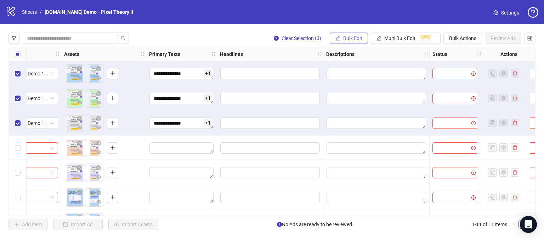
click at [345, 39] on span "Bulk Edit" at bounding box center [352, 38] width 19 height 6
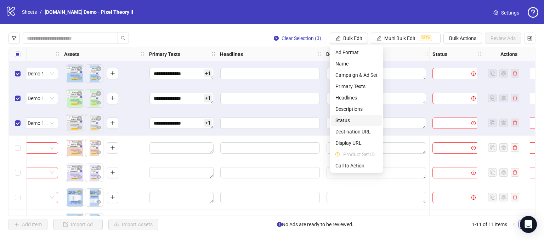
click at [340, 119] on span "Status" at bounding box center [356, 121] width 42 height 8
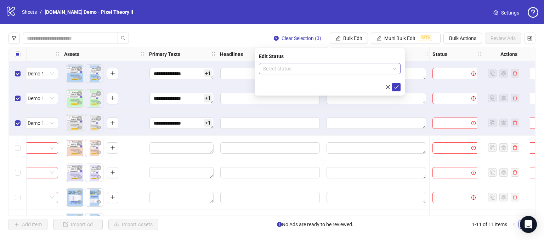
click at [297, 66] on input "search" at bounding box center [326, 68] width 127 height 11
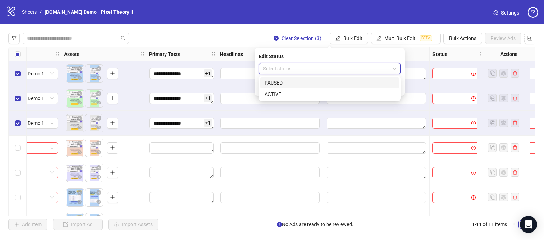
click at [272, 82] on div "PAUSED" at bounding box center [330, 83] width 130 height 8
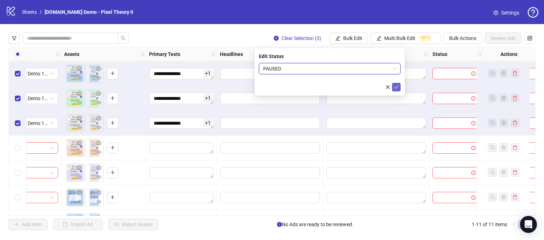
click at [395, 86] on icon "check" at bounding box center [396, 87] width 5 height 5
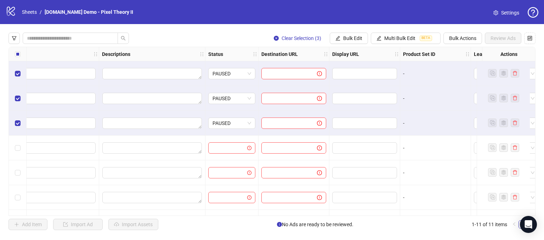
scroll to position [0, 498]
click at [355, 40] on span "Bulk Edit" at bounding box center [352, 38] width 19 height 6
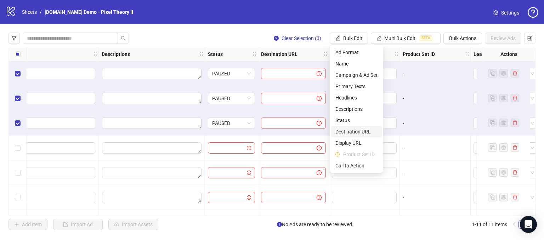
click at [357, 135] on span "Destination URL" at bounding box center [356, 132] width 42 height 8
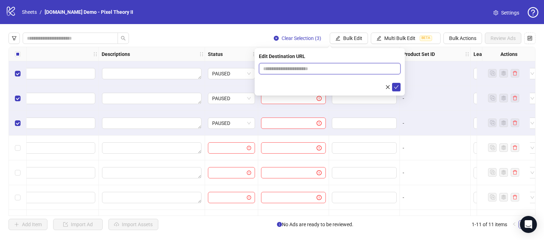
click at [299, 68] on input "text" at bounding box center [327, 69] width 128 height 8
type input "**********"
click at [396, 88] on icon "check" at bounding box center [396, 87] width 5 height 4
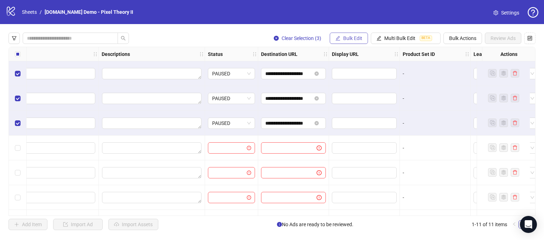
click at [350, 38] on span "Bulk Edit" at bounding box center [352, 38] width 19 height 6
click at [323, 27] on div "**********" at bounding box center [272, 131] width 544 height 215
click at [352, 34] on button "Bulk Edit" at bounding box center [349, 38] width 38 height 11
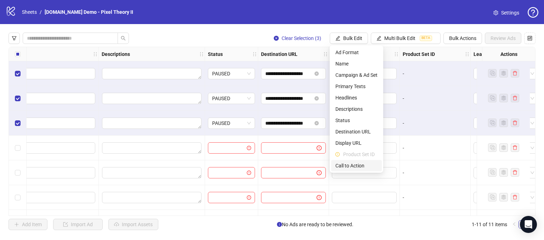
click at [350, 164] on span "Call to Action" at bounding box center [356, 166] width 42 height 8
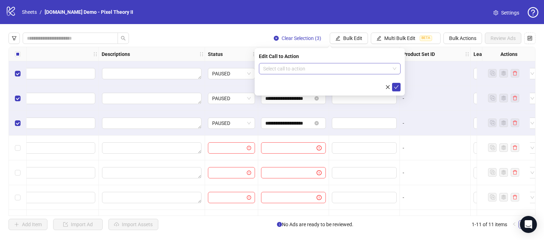
click at [302, 71] on input "search" at bounding box center [326, 68] width 127 height 11
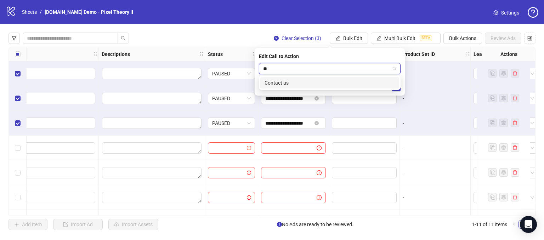
type input "*"
type input "***"
click at [286, 82] on div "Contact us" at bounding box center [330, 83] width 130 height 8
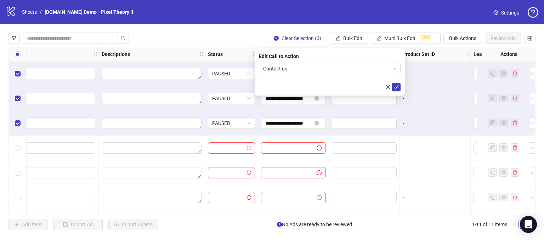
click at [401, 87] on div "Edit Call to Action Contact us" at bounding box center [330, 71] width 150 height 47
click at [397, 87] on icon "check" at bounding box center [396, 87] width 5 height 4
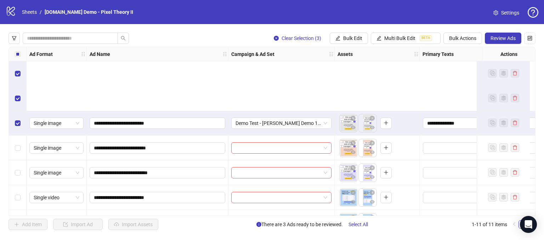
scroll to position [0, 0]
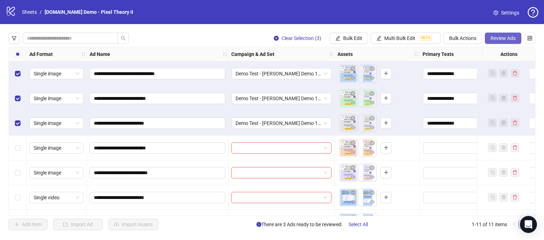
click at [500, 38] on span "Review Ads" at bounding box center [503, 38] width 25 height 6
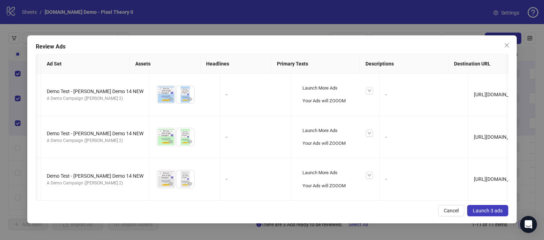
scroll to position [0, 94]
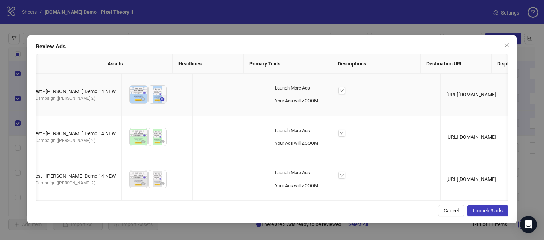
click at [160, 99] on icon "eye" at bounding box center [162, 99] width 5 height 4
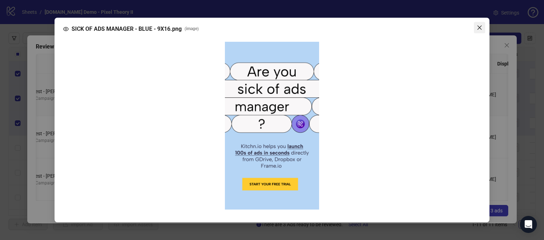
click at [479, 25] on icon "close" at bounding box center [480, 28] width 6 height 6
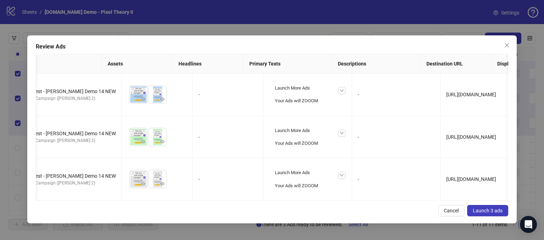
scroll to position [0, 163]
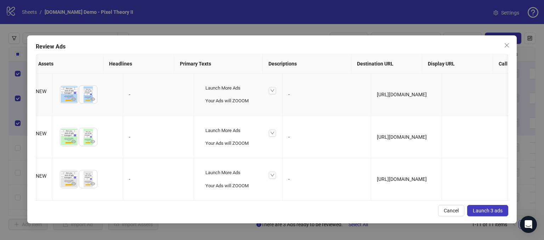
click at [153, 103] on td "-" at bounding box center [158, 95] width 71 height 43
click at [270, 89] on icon "down" at bounding box center [272, 91] width 4 height 4
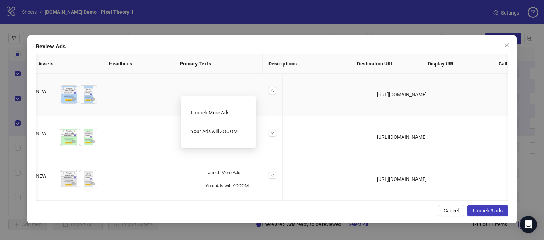
click at [270, 89] on icon "up" at bounding box center [272, 91] width 4 height 4
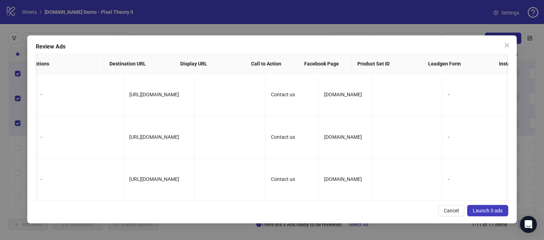
scroll to position [0, 0]
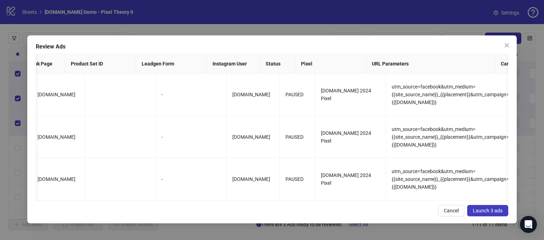
click at [480, 212] on span "Launch 3 ads" at bounding box center [488, 211] width 30 height 6
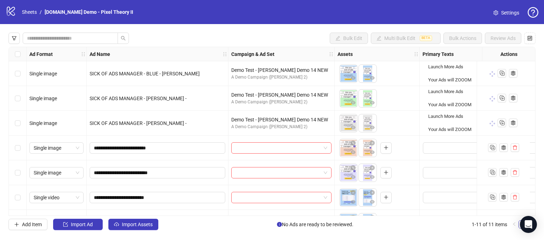
click at [217, 37] on div "Bulk Edit Multi Bulk Edit BETA Bulk Actions Review Ads" at bounding box center [272, 38] width 527 height 11
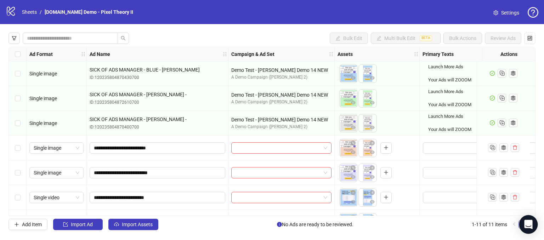
click at [526, 226] on icon "Open Intercom Messenger" at bounding box center [528, 224] width 9 height 9
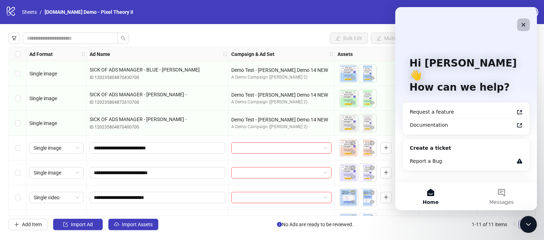
click at [524, 24] on icon "Close" at bounding box center [524, 25] width 6 height 6
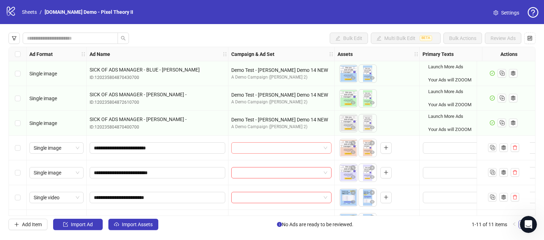
click at [271, 146] on input "search" at bounding box center [278, 148] width 85 height 11
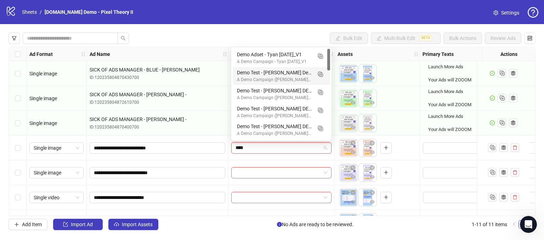
type input "****"
click at [214, 28] on div "Bulk Edit Multi Bulk Edit BETA Bulk Actions Review Ads Ad Format Ad Name Campai…" at bounding box center [272, 131] width 544 height 215
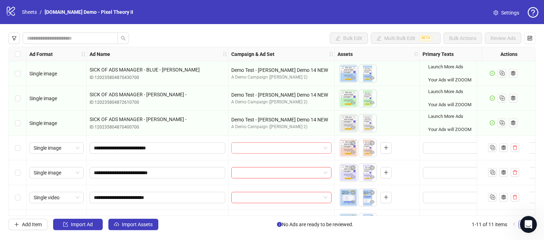
click at [323, 150] on span at bounding box center [282, 148] width 92 height 11
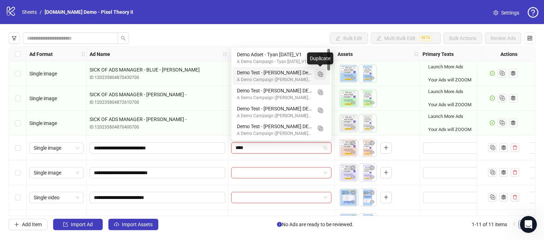
click at [320, 74] on icon "Duplicate" at bounding box center [320, 73] width 7 height 7
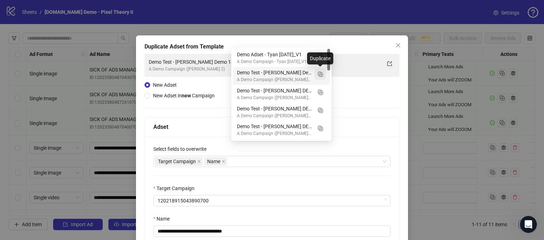
type input "****"
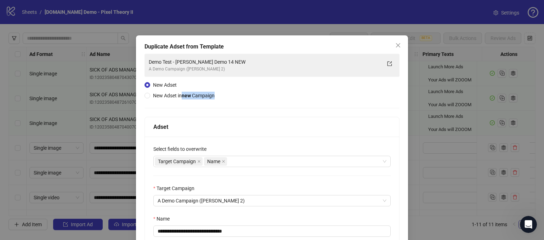
drag, startPoint x: 182, startPoint y: 96, endPoint x: 213, endPoint y: 102, distance: 30.7
click at [203, 101] on div "**********" at bounding box center [272, 166] width 255 height 225
click at [236, 99] on div "**********" at bounding box center [272, 166] width 255 height 225
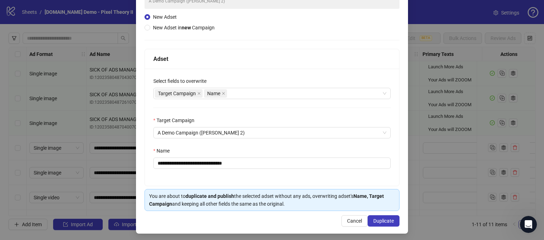
scroll to position [70, 0]
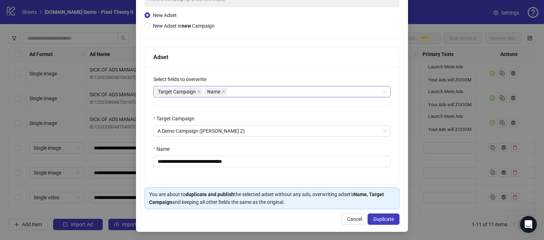
click at [243, 91] on div "Target Campaign Name" at bounding box center [268, 92] width 227 height 10
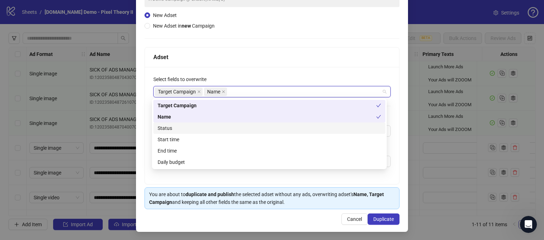
click at [166, 127] on div "Status" at bounding box center [270, 128] width 224 height 8
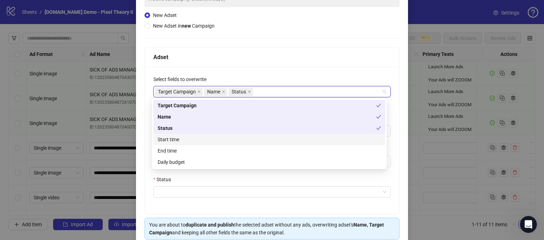
click at [165, 139] on div "Start time" at bounding box center [270, 140] width 224 height 8
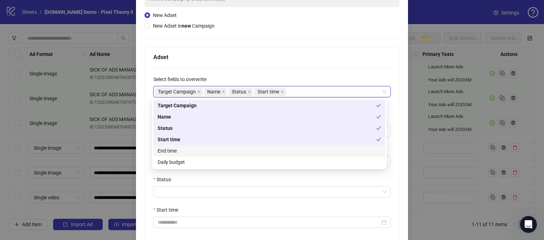
click at [167, 152] on div "End time" at bounding box center [270, 151] width 224 height 8
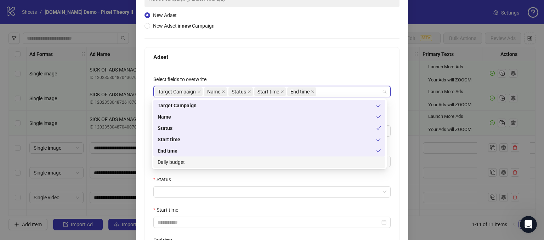
click at [169, 161] on div "Daily budget" at bounding box center [270, 162] width 224 height 8
click at [293, 53] on div "Adset" at bounding box center [271, 57] width 237 height 9
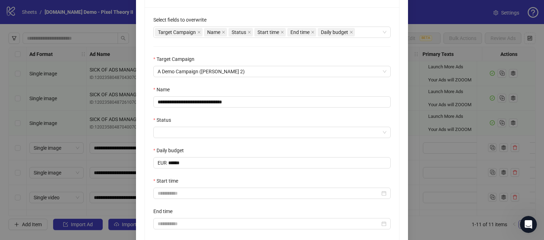
scroll to position [141, 0]
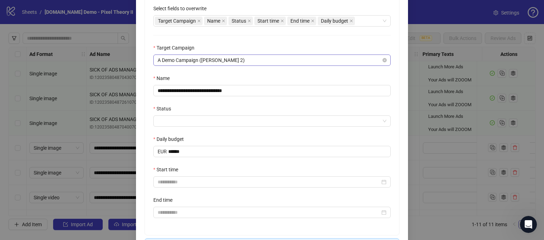
click at [230, 62] on span "A Demo Campaign ([PERSON_NAME] 2)" at bounding box center [272, 60] width 229 height 11
click at [227, 63] on span "A Demo Campaign ([PERSON_NAME] 2)" at bounding box center [272, 60] width 229 height 11
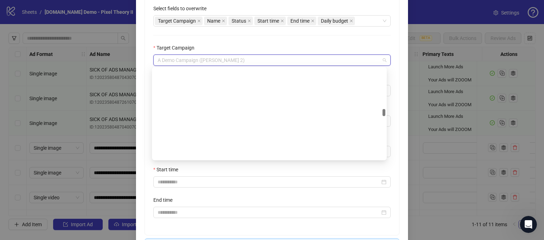
scroll to position [1204, 0]
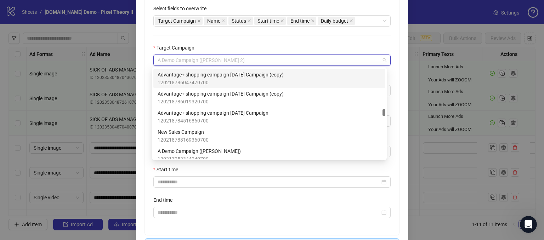
click at [244, 48] on div "Target Campaign" at bounding box center [271, 49] width 237 height 11
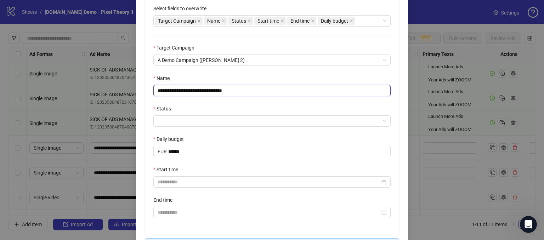
click at [256, 89] on input "**********" at bounding box center [271, 90] width 237 height 11
drag, startPoint x: 256, startPoint y: 90, endPoint x: 209, endPoint y: 92, distance: 46.8
click at [209, 92] on input "**********" at bounding box center [271, 90] width 237 height 11
click at [210, 105] on div "Status" at bounding box center [271, 110] width 237 height 11
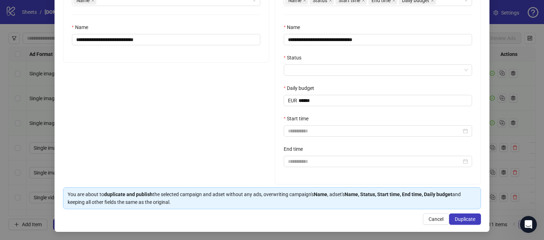
scroll to position [19, 0]
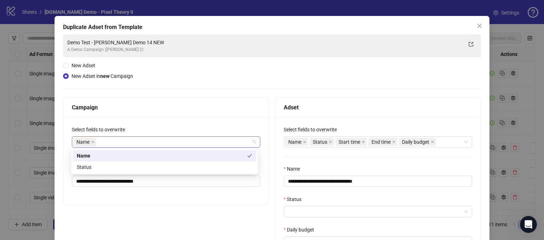
click at [112, 142] on div "Name" at bounding box center [162, 142] width 178 height 10
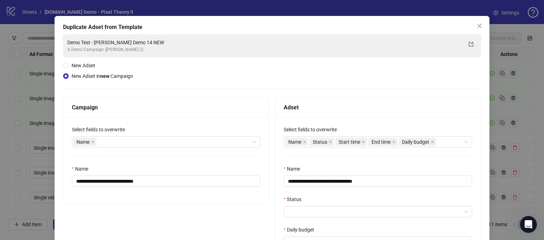
click at [165, 98] on div "Campaign" at bounding box center [165, 108] width 205 height 20
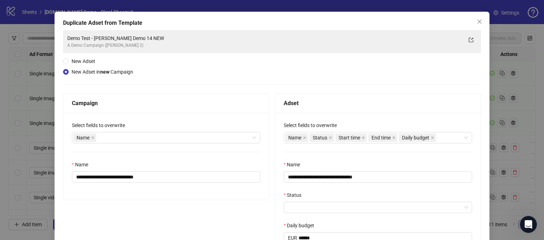
scroll to position [0, 0]
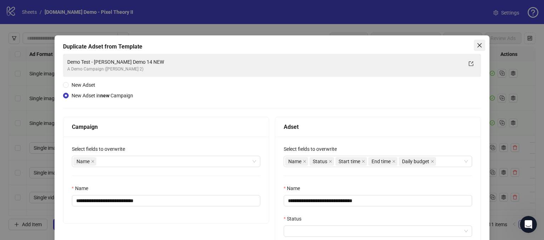
click at [477, 46] on icon "close" at bounding box center [480, 46] width 6 height 6
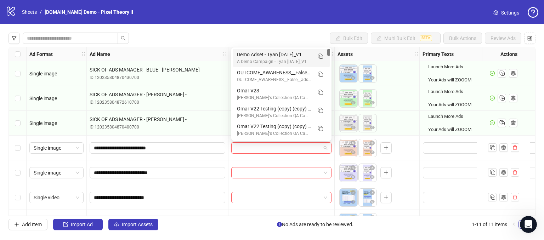
click at [245, 149] on input "search" at bounding box center [278, 148] width 85 height 11
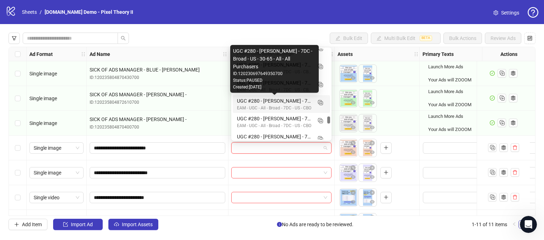
scroll to position [1417, 0]
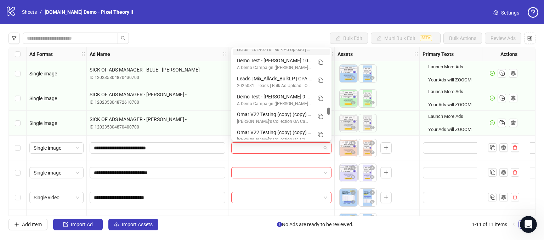
click at [256, 33] on div "Bulk Edit Multi Bulk Edit BETA Bulk Actions Review Ads" at bounding box center [272, 38] width 527 height 11
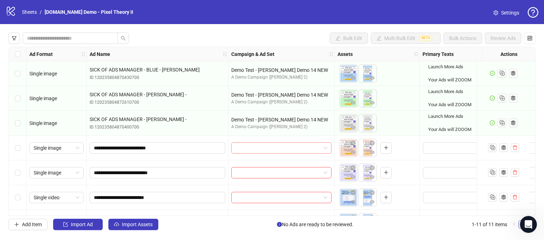
click at [284, 146] on input "search" at bounding box center [278, 148] width 85 height 11
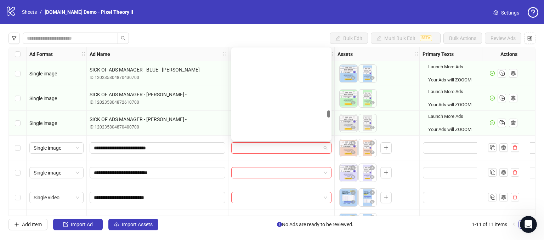
scroll to position [1488, 0]
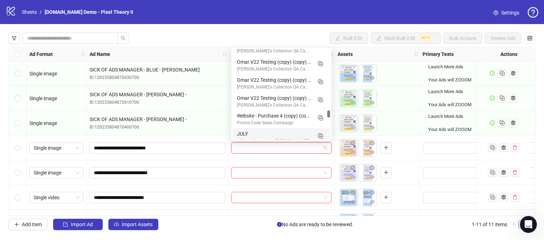
click at [257, 143] on input "search" at bounding box center [278, 148] width 85 height 11
click at [246, 146] on input "search" at bounding box center [278, 148] width 85 height 11
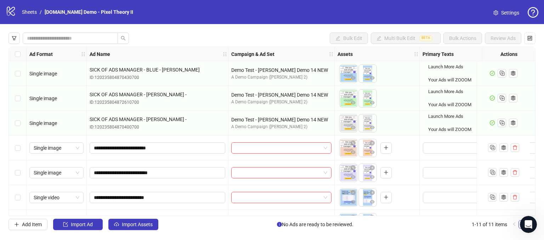
click at [238, 32] on div "Bulk Edit Multi Bulk Edit BETA Bulk Actions Review Ads Ad Format Ad Name Campai…" at bounding box center [272, 131] width 544 height 215
click at [264, 145] on input "search" at bounding box center [278, 148] width 85 height 11
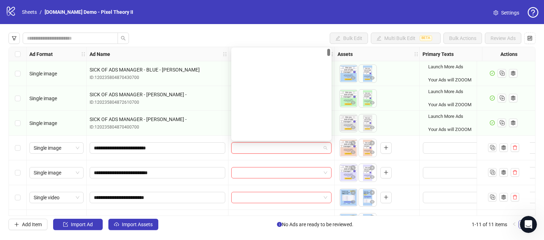
scroll to position [0, 0]
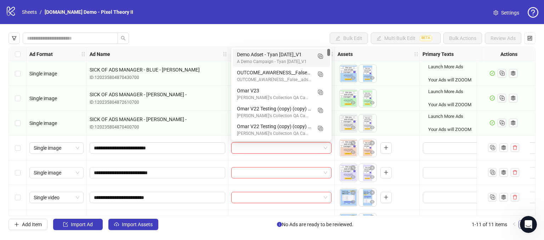
click at [241, 32] on div "Bulk Edit Multi Bulk Edit BETA Bulk Actions Review Ads Ad Format Ad Name Campai…" at bounding box center [272, 131] width 544 height 215
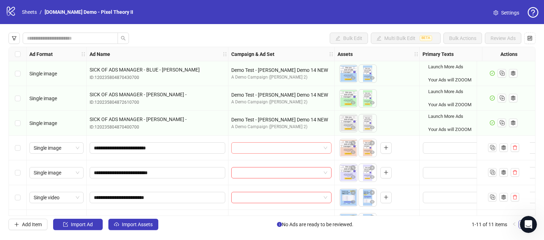
click at [250, 145] on input "search" at bounding box center [278, 148] width 85 height 11
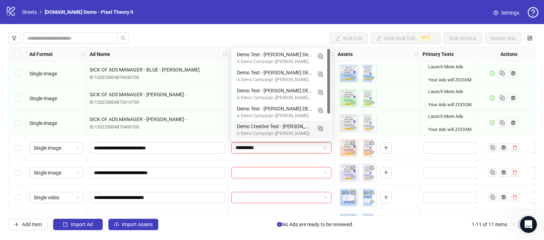
type input "**********"
click at [252, 33] on div "Bulk Edit Multi Bulk Edit BETA Bulk Actions Review Ads" at bounding box center [272, 38] width 527 height 11
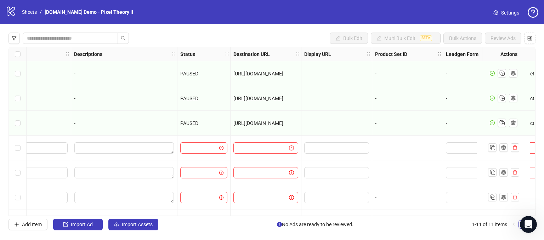
scroll to position [0, 619]
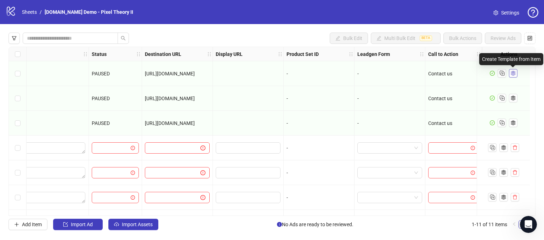
click at [512, 73] on icon "ad template" at bounding box center [512, 73] width 5 height 5
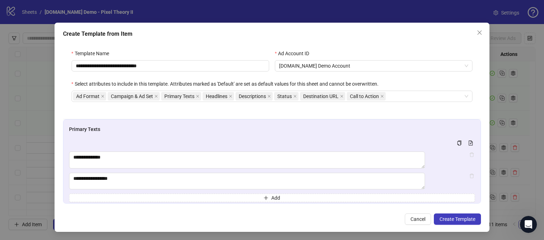
scroll to position [0, 0]
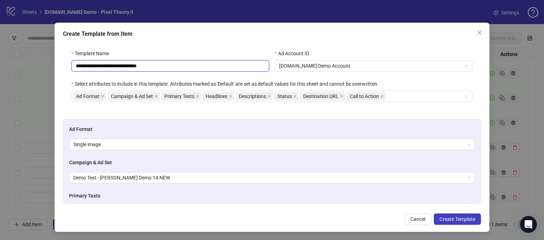
drag, startPoint x: 171, startPoint y: 68, endPoint x: 163, endPoint y: 68, distance: 8.1
click at [171, 68] on input "**********" at bounding box center [171, 65] width 198 height 11
drag, startPoint x: 163, startPoint y: 68, endPoint x: 67, endPoint y: 62, distance: 96.2
click at [69, 62] on div "**********" at bounding box center [170, 65] width 203 height 30
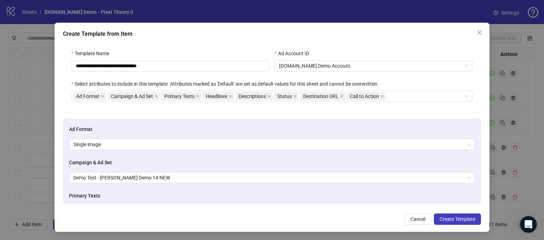
click at [136, 50] on div "Template Name" at bounding box center [171, 55] width 198 height 11
click at [411, 218] on span "Cancel" at bounding box center [418, 219] width 15 height 6
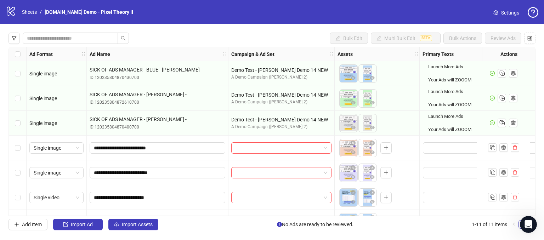
drag, startPoint x: 16, startPoint y: 77, endPoint x: 10, endPoint y: 96, distance: 20.0
click at [17, 77] on div "Select row 1" at bounding box center [18, 73] width 18 height 25
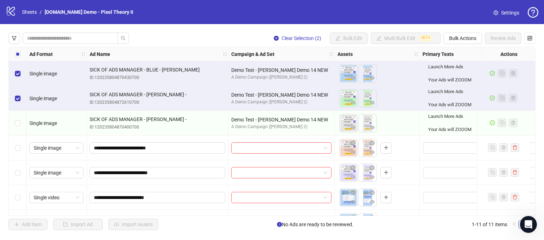
click at [13, 125] on div "Select row 3" at bounding box center [18, 123] width 18 height 25
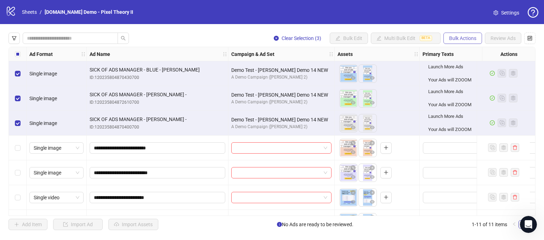
click at [463, 38] on span "Bulk Actions" at bounding box center [462, 38] width 27 height 6
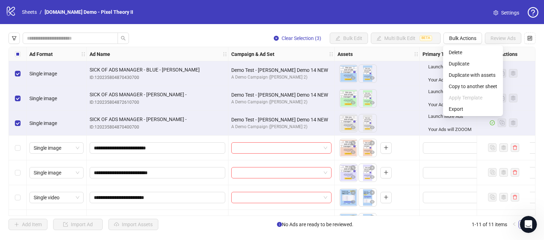
click at [440, 20] on div "logo/logo-mobile Sheets / [DOMAIN_NAME] Demo - Pixel Theory II Settings" at bounding box center [272, 12] width 544 height 24
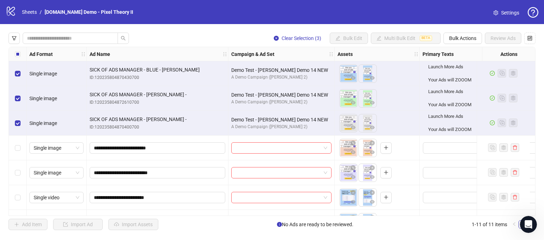
click at [19, 91] on div "Select row 2" at bounding box center [18, 98] width 18 height 25
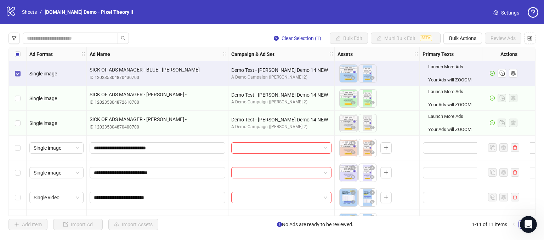
click at [17, 70] on label "Select row 1" at bounding box center [18, 74] width 6 height 8
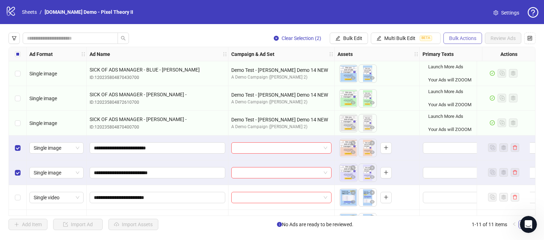
click at [454, 39] on span "Bulk Actions" at bounding box center [462, 38] width 27 height 6
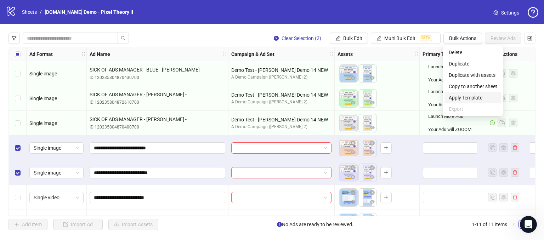
click at [466, 98] on span "Apply Template" at bounding box center [473, 98] width 49 height 8
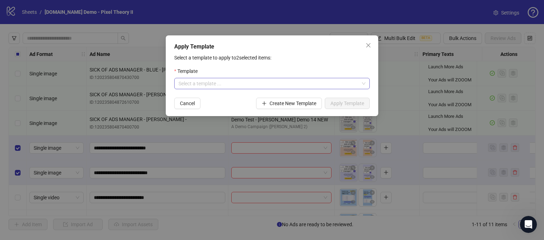
click at [203, 81] on input "search" at bounding box center [269, 83] width 181 height 11
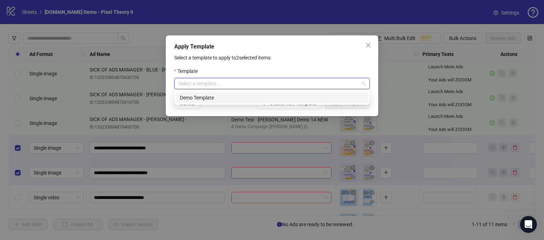
click at [214, 97] on div "Demo Template" at bounding box center [272, 98] width 184 height 8
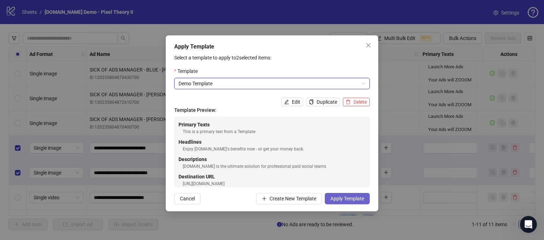
click at [344, 197] on span "Apply Template" at bounding box center [347, 199] width 34 height 6
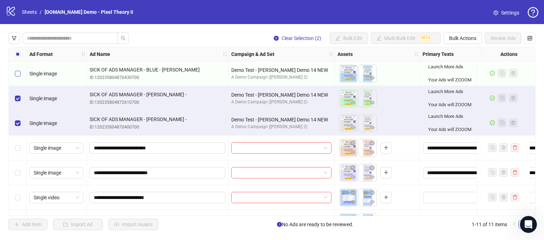
click at [19, 70] on label "Select row 1" at bounding box center [18, 74] width 6 height 8
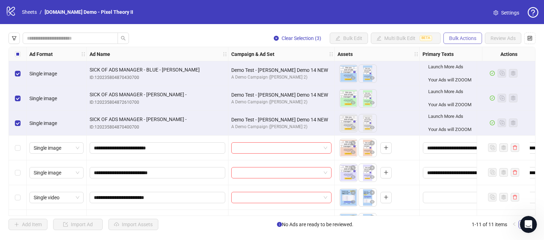
click at [456, 39] on span "Bulk Actions" at bounding box center [462, 38] width 27 height 6
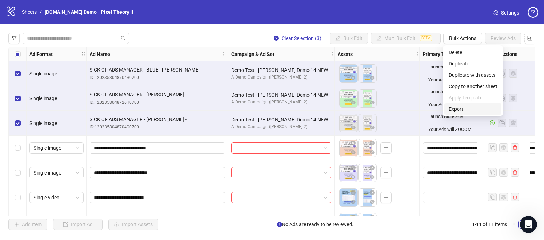
click at [456, 109] on span "Export" at bounding box center [473, 109] width 49 height 8
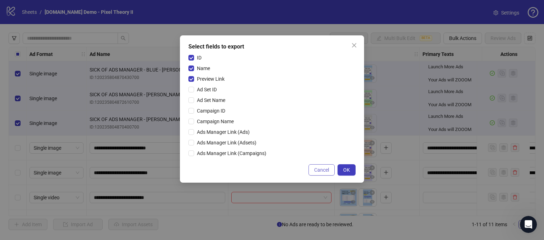
click at [318, 174] on button "Cancel" at bounding box center [322, 169] width 26 height 11
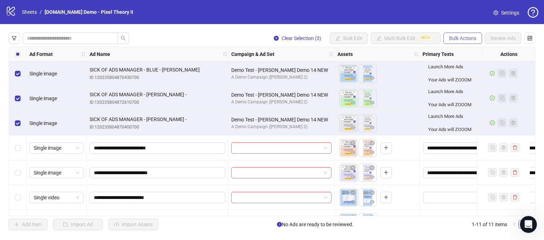
click at [462, 36] on span "Bulk Actions" at bounding box center [462, 38] width 27 height 6
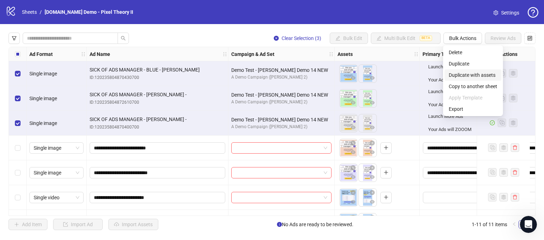
click at [467, 75] on span "Duplicate with assets" at bounding box center [473, 75] width 49 height 8
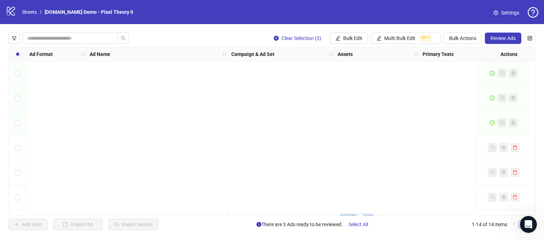
scroll to position [195, 0]
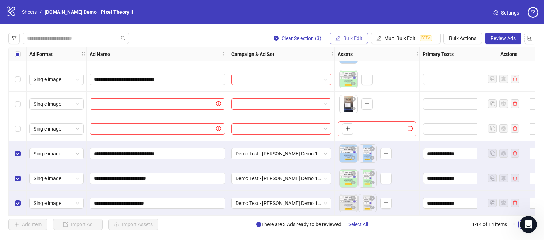
click at [350, 39] on span "Bulk Edit" at bounding box center [352, 38] width 19 height 6
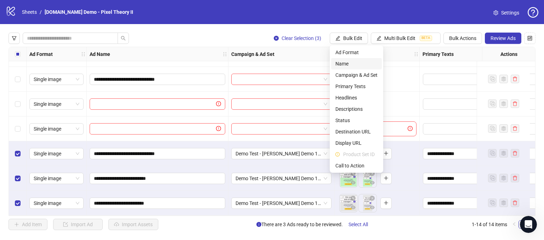
click at [343, 63] on span "Name" at bounding box center [356, 64] width 42 height 8
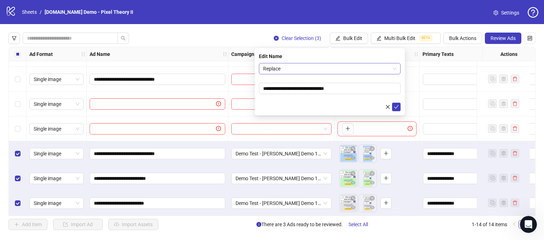
click at [292, 72] on span "Replace" at bounding box center [329, 68] width 133 height 11
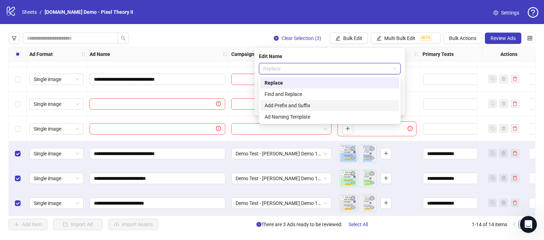
click at [275, 103] on div "Add Prefix and Suffix" at bounding box center [330, 106] width 130 height 8
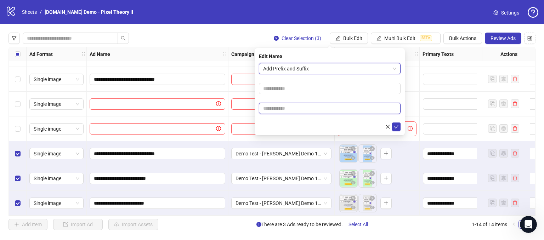
click at [274, 108] on input "text" at bounding box center [330, 108] width 142 height 11
type input "*****"
click at [392, 124] on button "submit" at bounding box center [396, 127] width 9 height 9
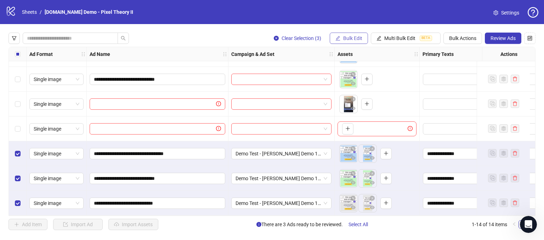
click at [349, 36] on span "Bulk Edit" at bounding box center [352, 38] width 19 height 6
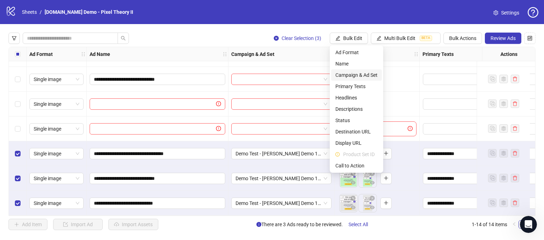
click at [349, 75] on span "Campaign & Ad Set" at bounding box center [356, 75] width 42 height 8
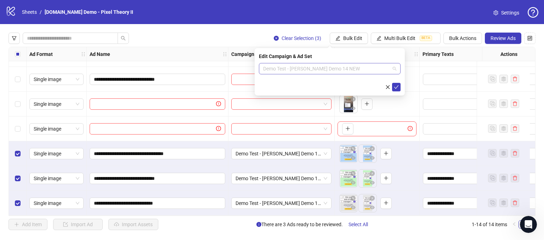
click at [343, 68] on span "Demo Test - [PERSON_NAME] Demo 14 NEW" at bounding box center [329, 68] width 133 height 11
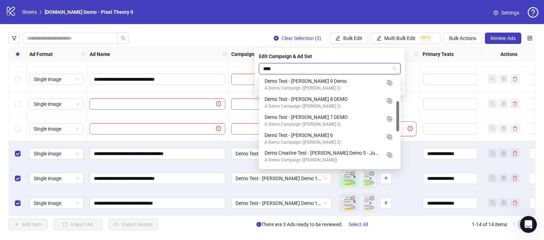
type input "*****"
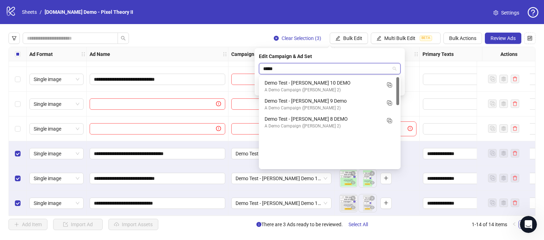
scroll to position [0, 0]
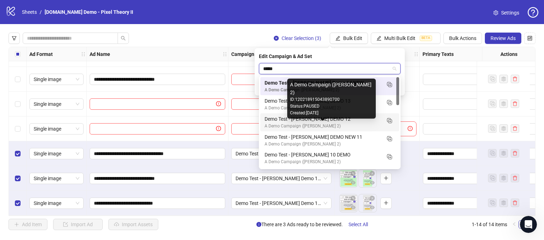
click at [309, 123] on div "A Demo Campaign ([PERSON_NAME] 2)" at bounding box center [323, 126] width 116 height 7
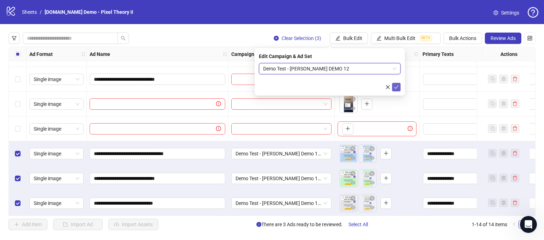
click at [396, 87] on icon "check" at bounding box center [396, 87] width 5 height 5
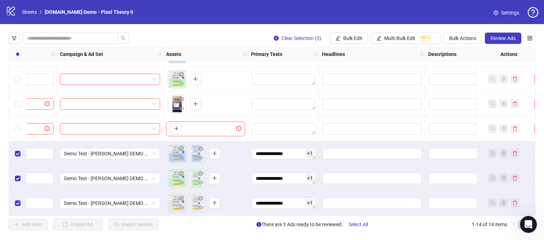
scroll to position [195, 317]
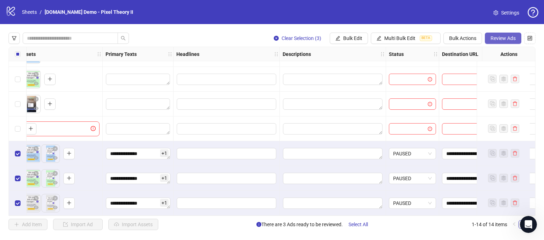
click at [495, 39] on span "Review Ads" at bounding box center [503, 38] width 25 height 6
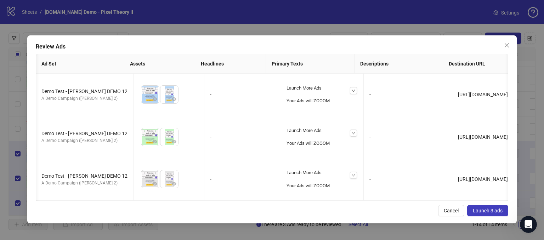
scroll to position [0, 0]
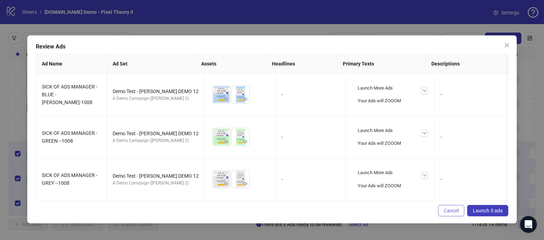
click at [451, 212] on span "Cancel" at bounding box center [451, 211] width 15 height 6
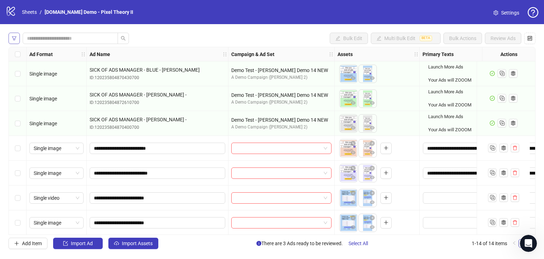
click at [15, 41] on button "button" at bounding box center [14, 38] width 11 height 11
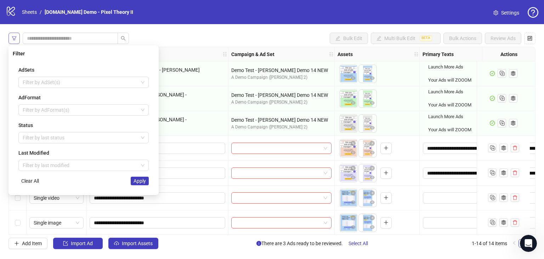
click at [15, 39] on icon "filter" at bounding box center [14, 38] width 4 height 4
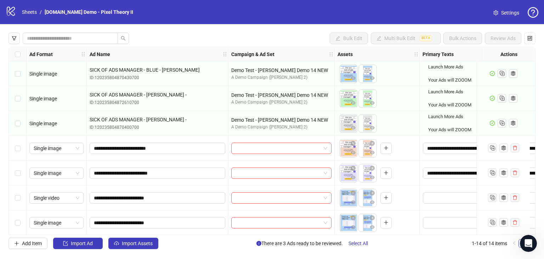
click at [147, 39] on div "Bulk Edit Multi Bulk Edit BETA Bulk Actions Review Ads" at bounding box center [272, 38] width 527 height 11
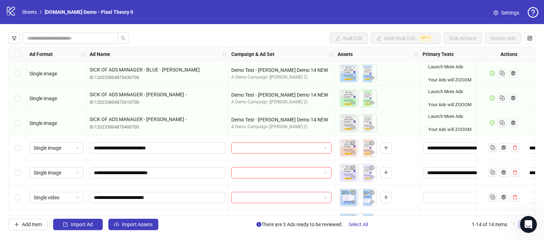
click at [154, 31] on div "Bulk Edit Multi Bulk Edit BETA Bulk Actions Review Ads Ad Format Ad Name Campai…" at bounding box center [272, 131] width 544 height 215
click at [14, 39] on icon "filter" at bounding box center [14, 38] width 5 height 5
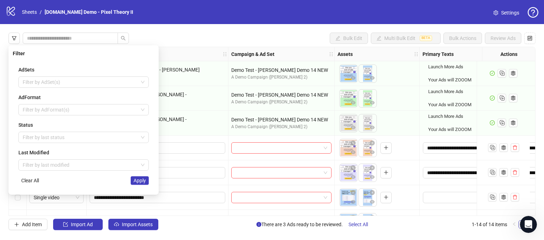
click at [170, 39] on div "Bulk Edit Multi Bulk Edit BETA Bulk Actions Review Ads Ad Format Ad Name Campai…" at bounding box center [272, 131] width 544 height 215
